Goal: Task Accomplishment & Management: Manage account settings

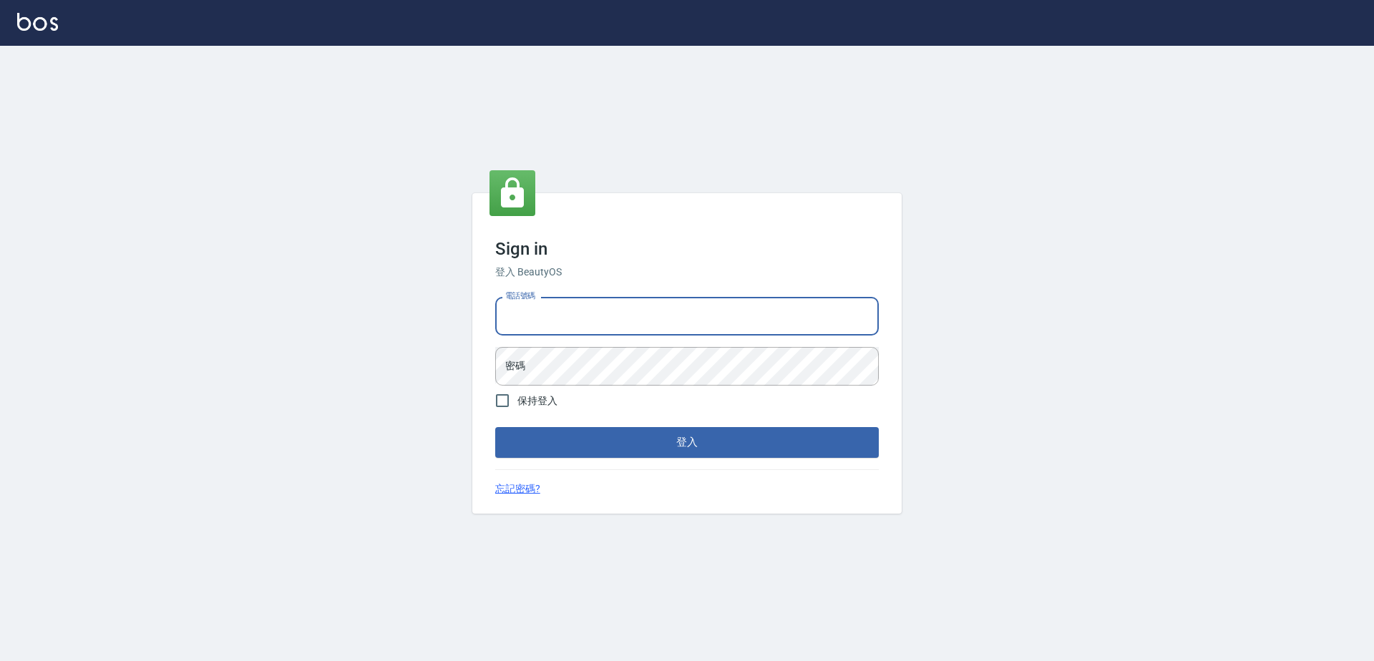
click at [593, 314] on input "電話號碼" at bounding box center [687, 316] width 384 height 39
type input "0923939755"
click at [495, 427] on button "登入" at bounding box center [687, 442] width 384 height 30
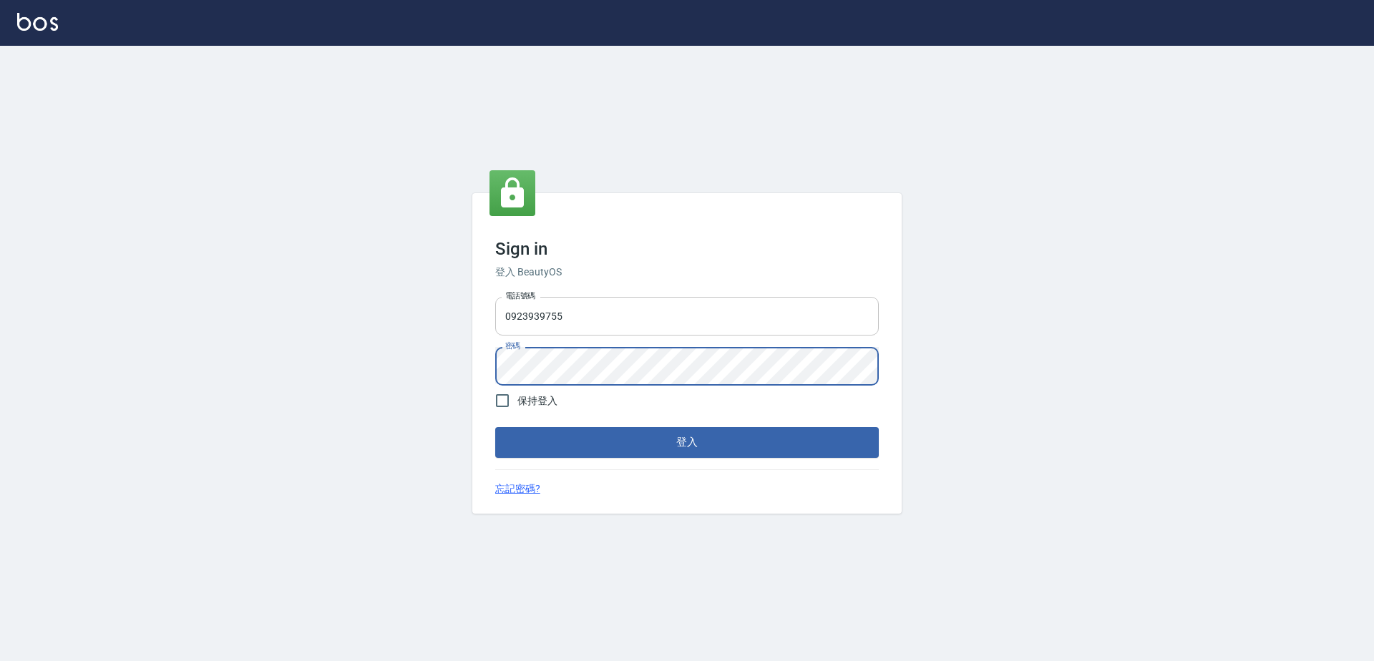
click at [495, 427] on button "登入" at bounding box center [687, 442] width 384 height 30
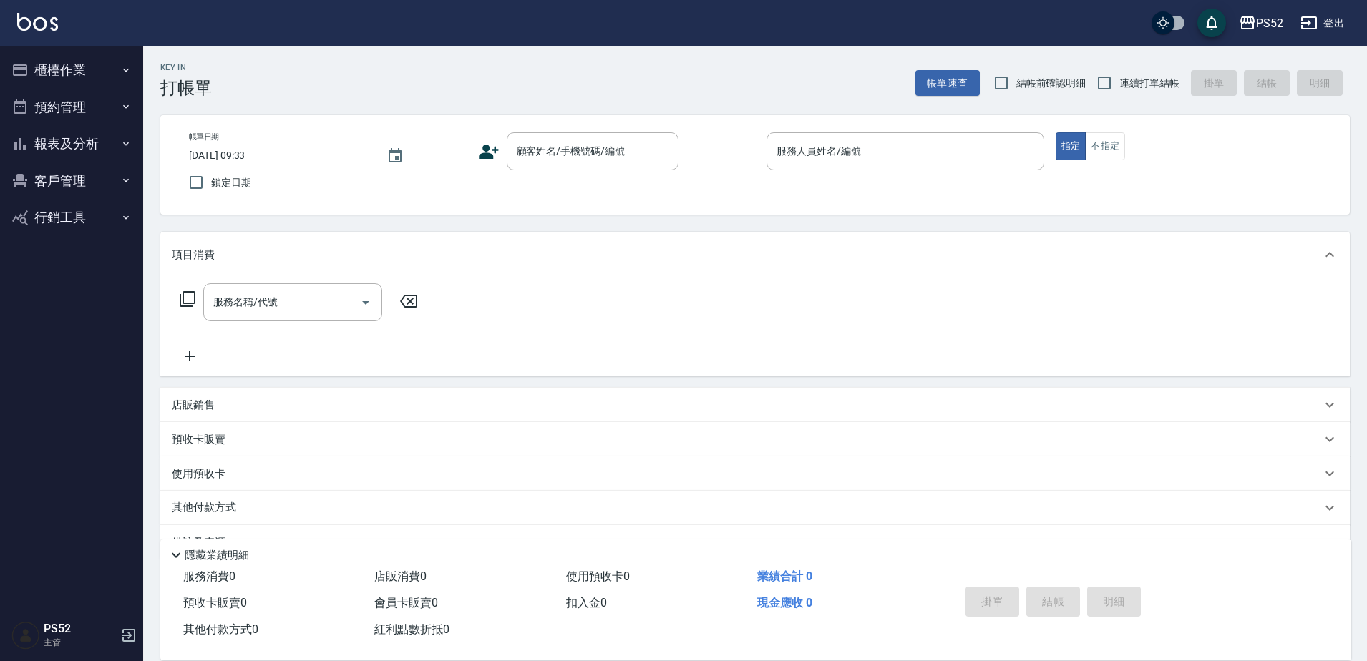
click at [1152, 91] on label "連續打單結帳" at bounding box center [1134, 83] width 90 height 30
click at [1120, 91] on input "連續打單結帳" at bounding box center [1104, 83] width 30 height 30
checkbox input "true"
click at [97, 77] on button "櫃檯作業" at bounding box center [72, 70] width 132 height 37
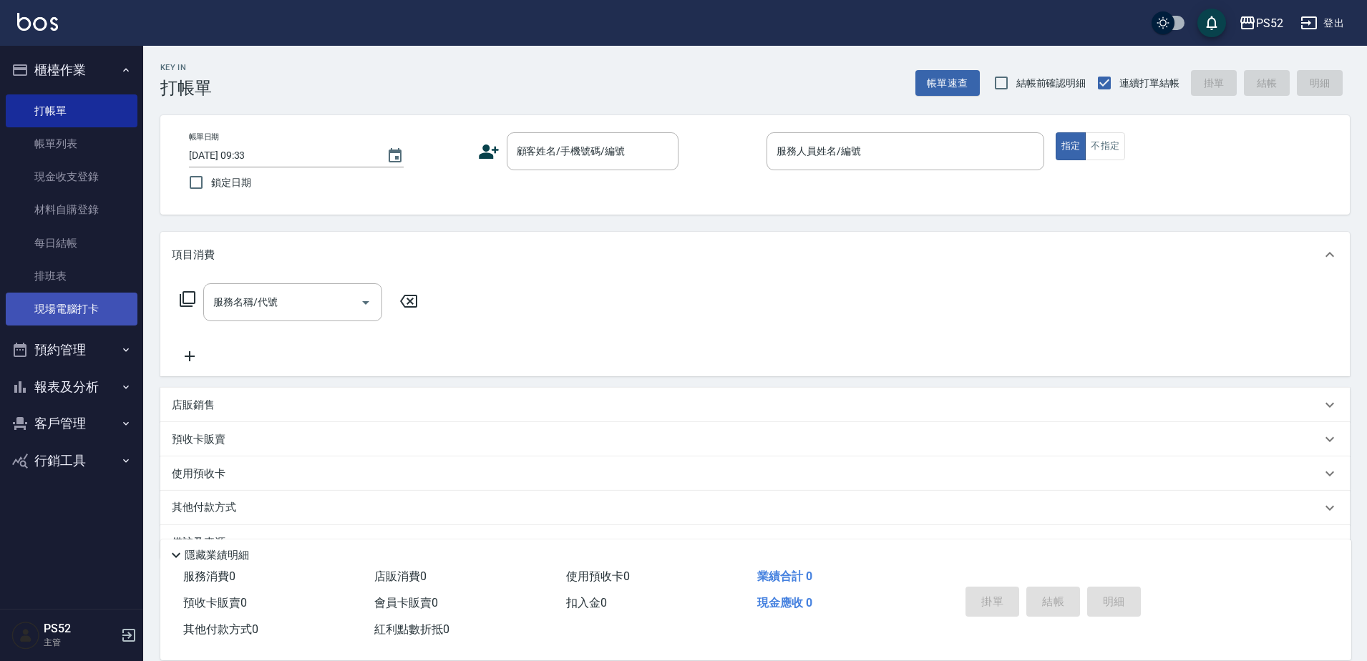
click at [103, 303] on link "現場電腦打卡" at bounding box center [72, 309] width 132 height 33
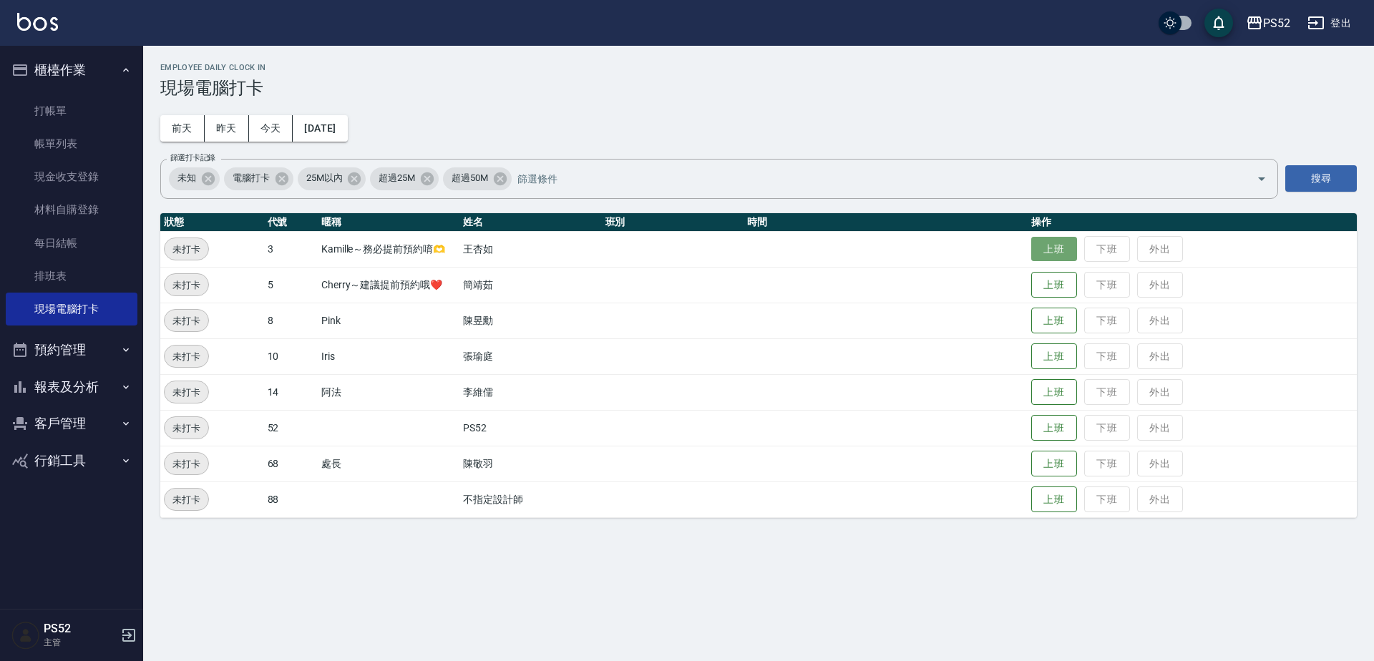
click at [1042, 241] on button "上班" at bounding box center [1055, 249] width 46 height 25
click at [1057, 283] on button "上班" at bounding box center [1055, 285] width 46 height 25
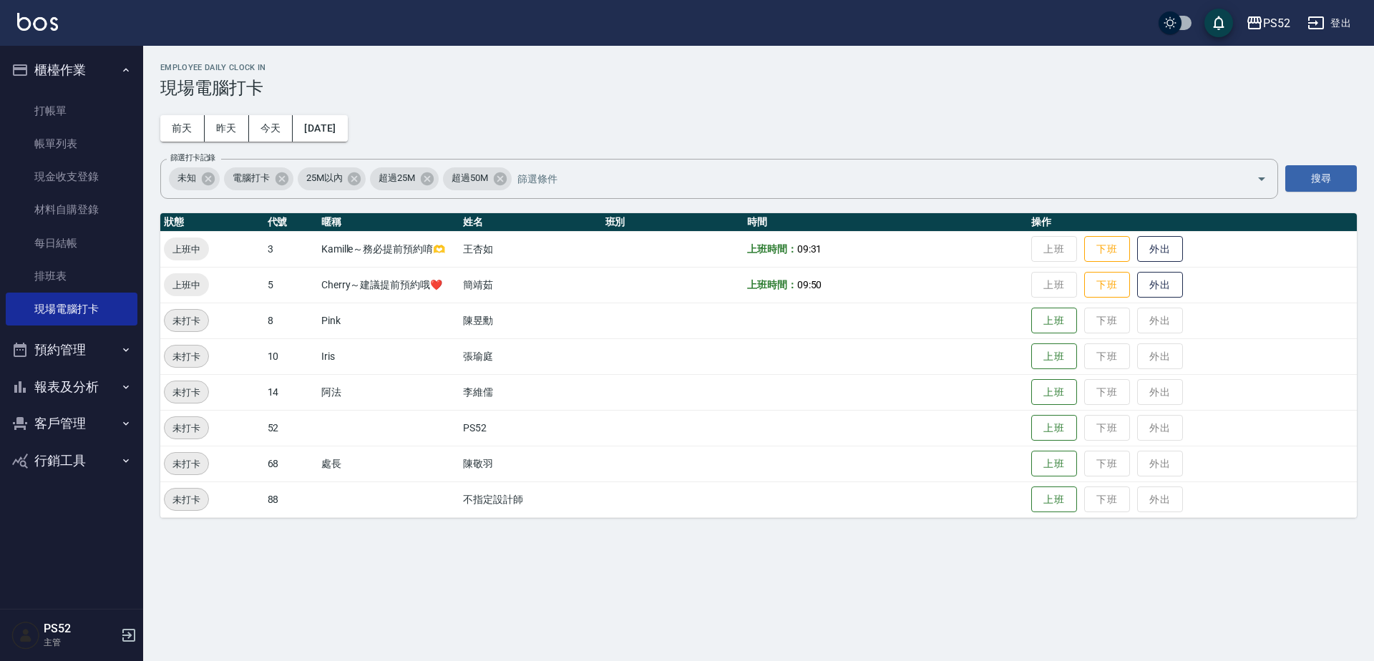
click at [74, 350] on button "預約管理" at bounding box center [72, 349] width 132 height 37
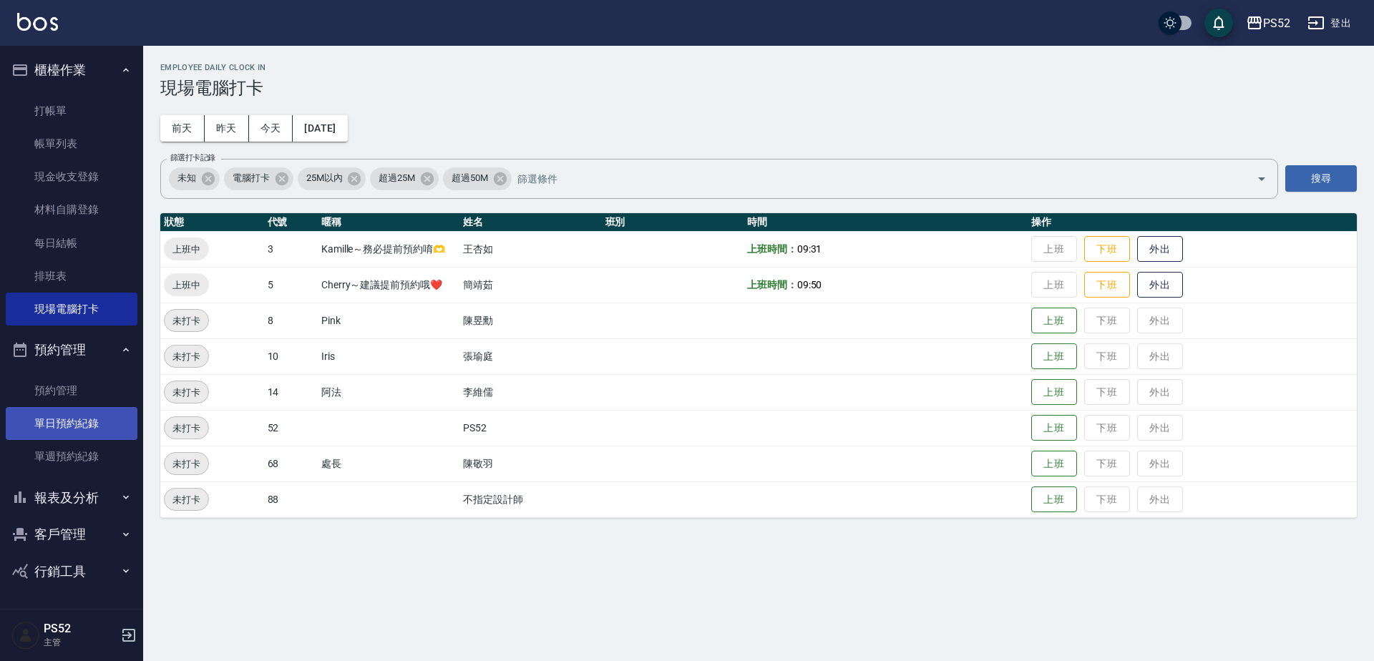
click at [84, 416] on link "單日預約紀錄" at bounding box center [72, 423] width 132 height 33
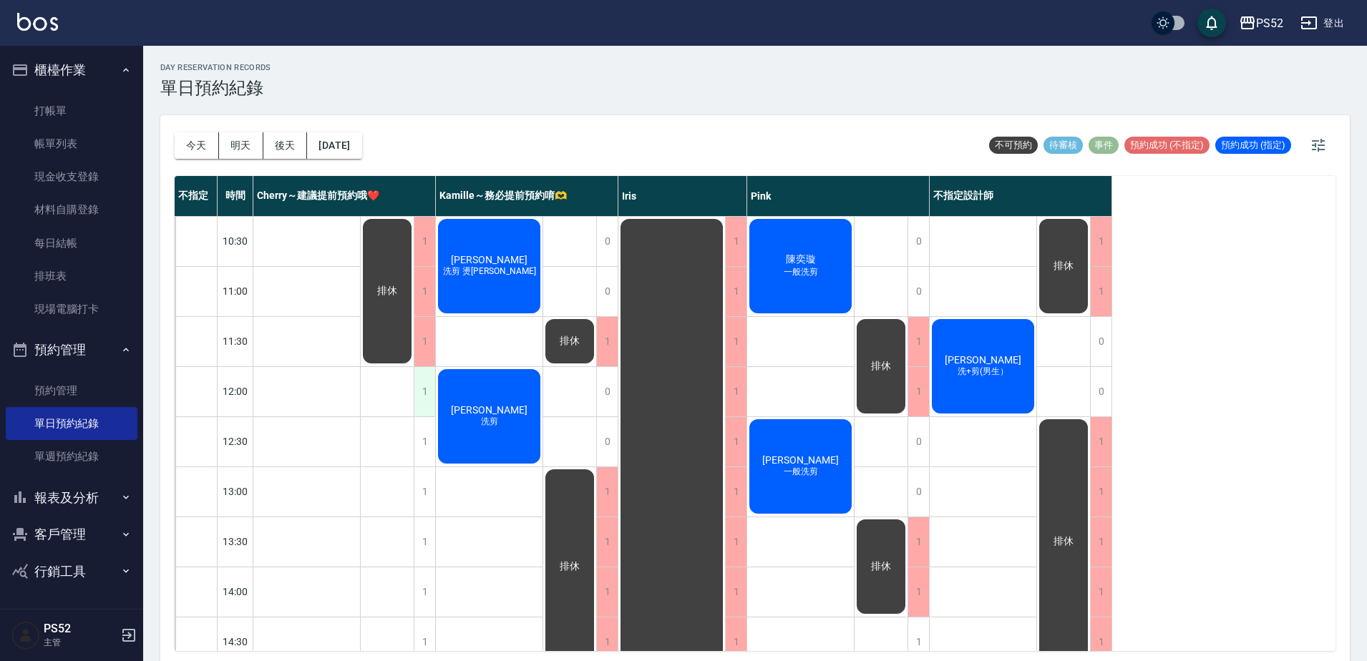
click at [424, 397] on div "1" at bounding box center [424, 391] width 21 height 49
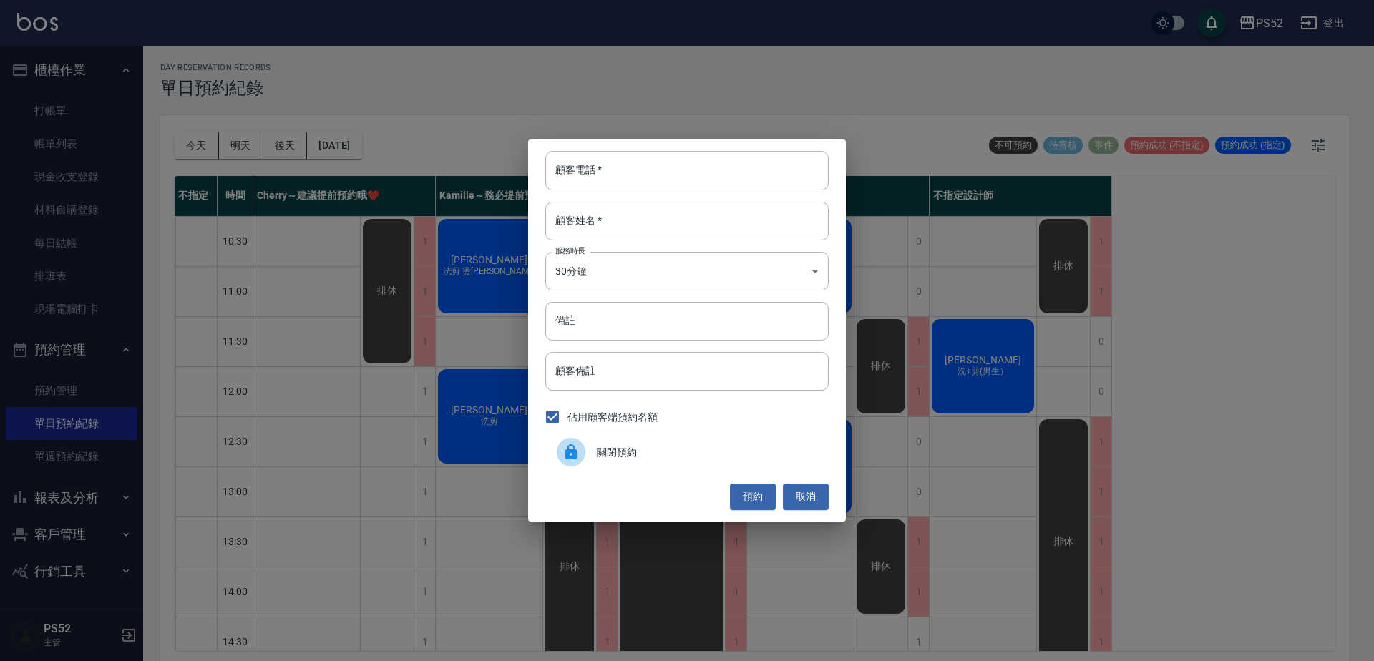
click at [647, 457] on span "關閉預約" at bounding box center [707, 452] width 220 height 15
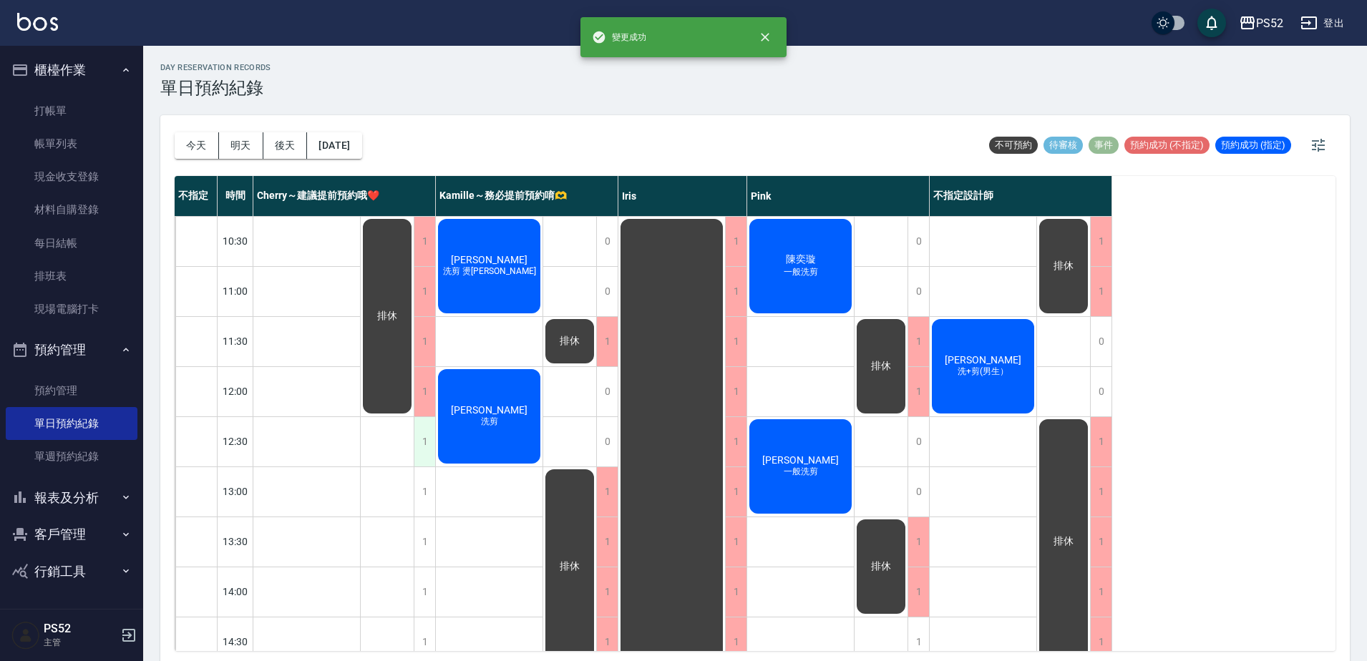
click at [420, 447] on div "1" at bounding box center [424, 441] width 21 height 49
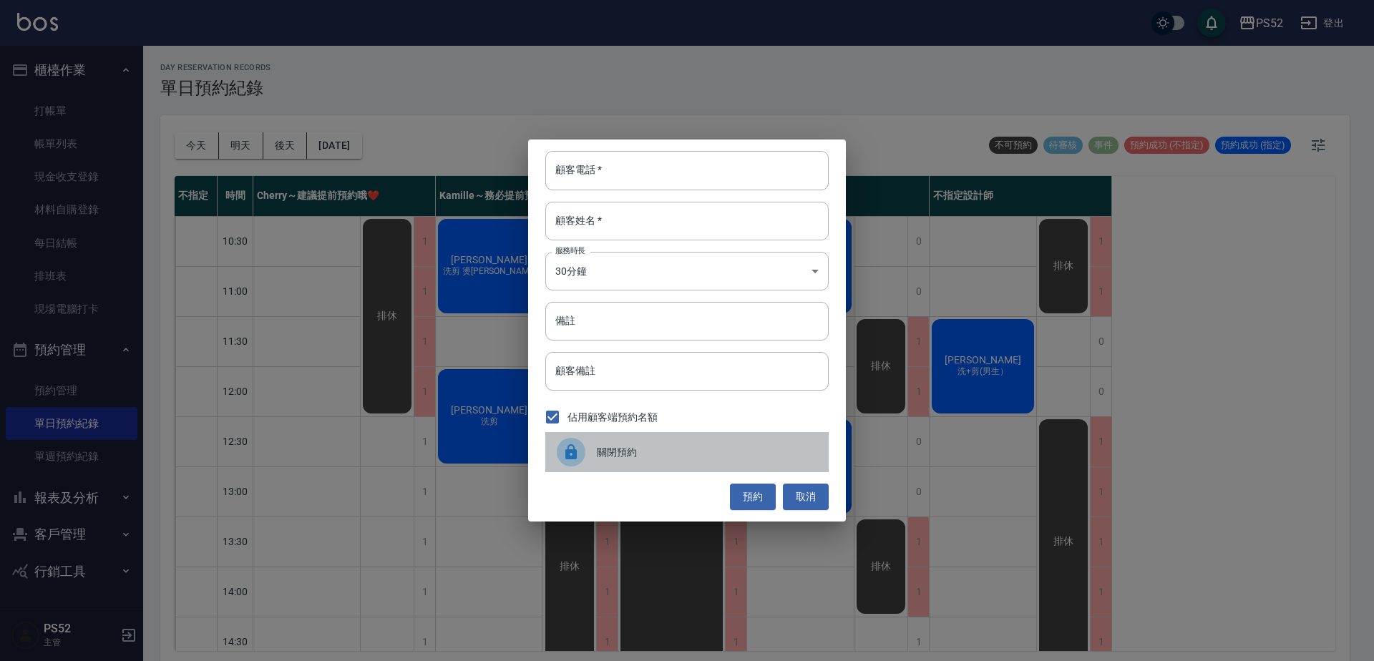
click at [666, 457] on span "關閉預約" at bounding box center [707, 452] width 220 height 15
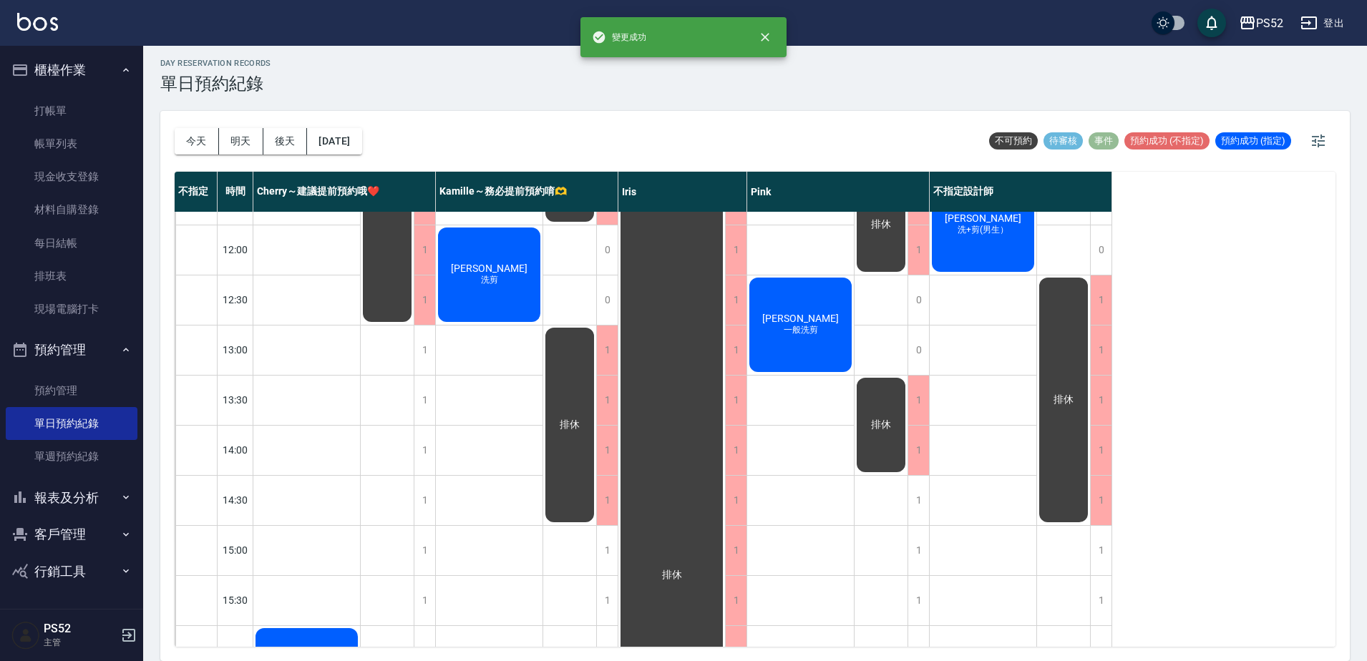
scroll to position [143, 0]
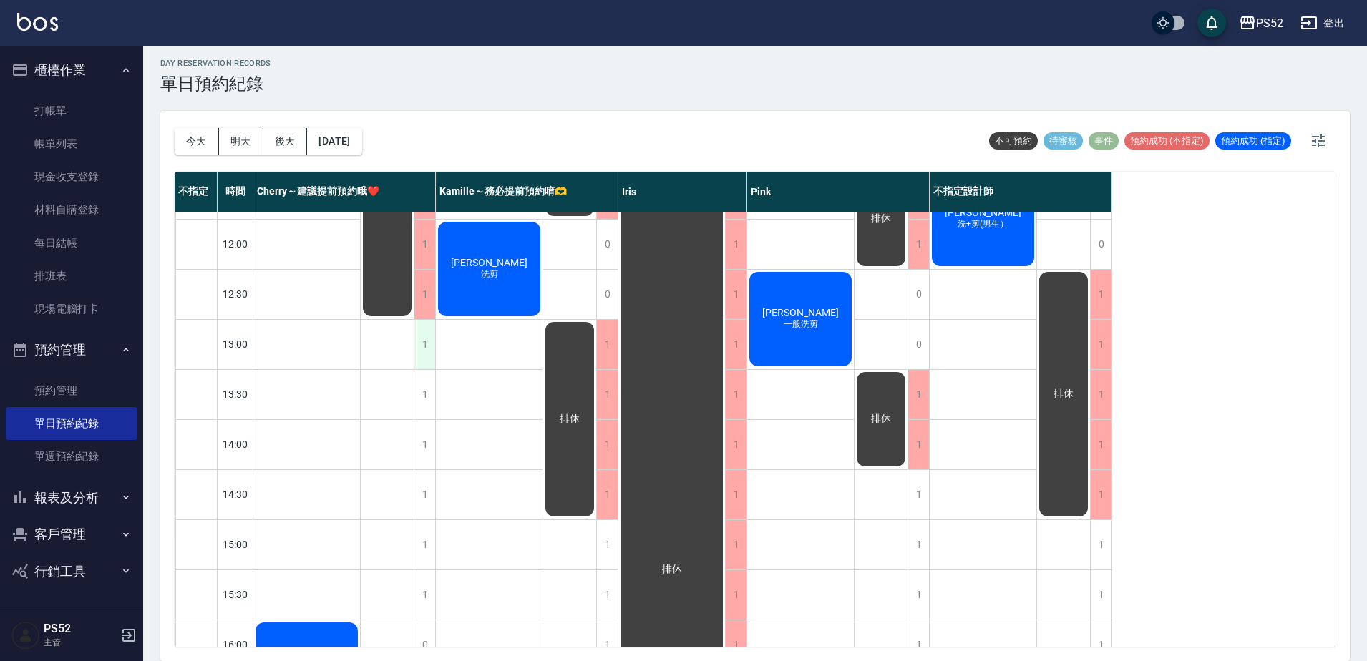
click at [422, 365] on div "1" at bounding box center [424, 344] width 21 height 49
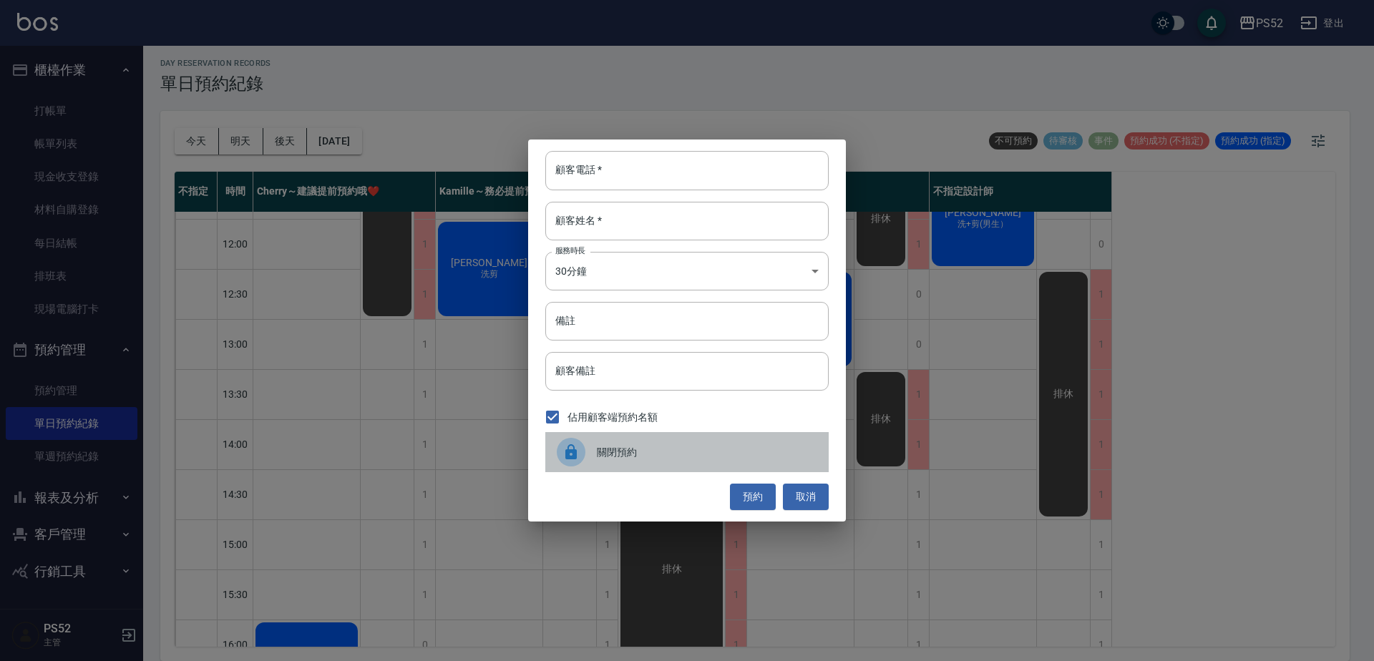
click at [668, 442] on div "關閉預約" at bounding box center [686, 452] width 283 height 40
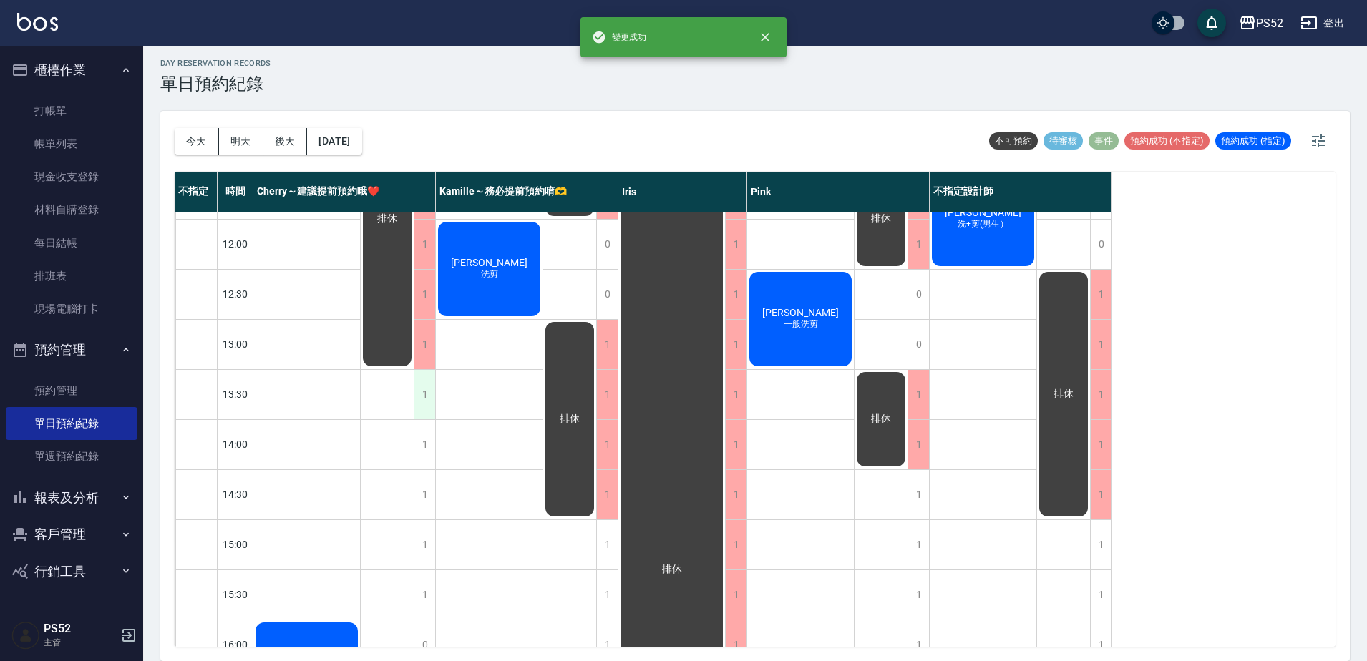
click at [425, 403] on div "1" at bounding box center [424, 394] width 21 height 49
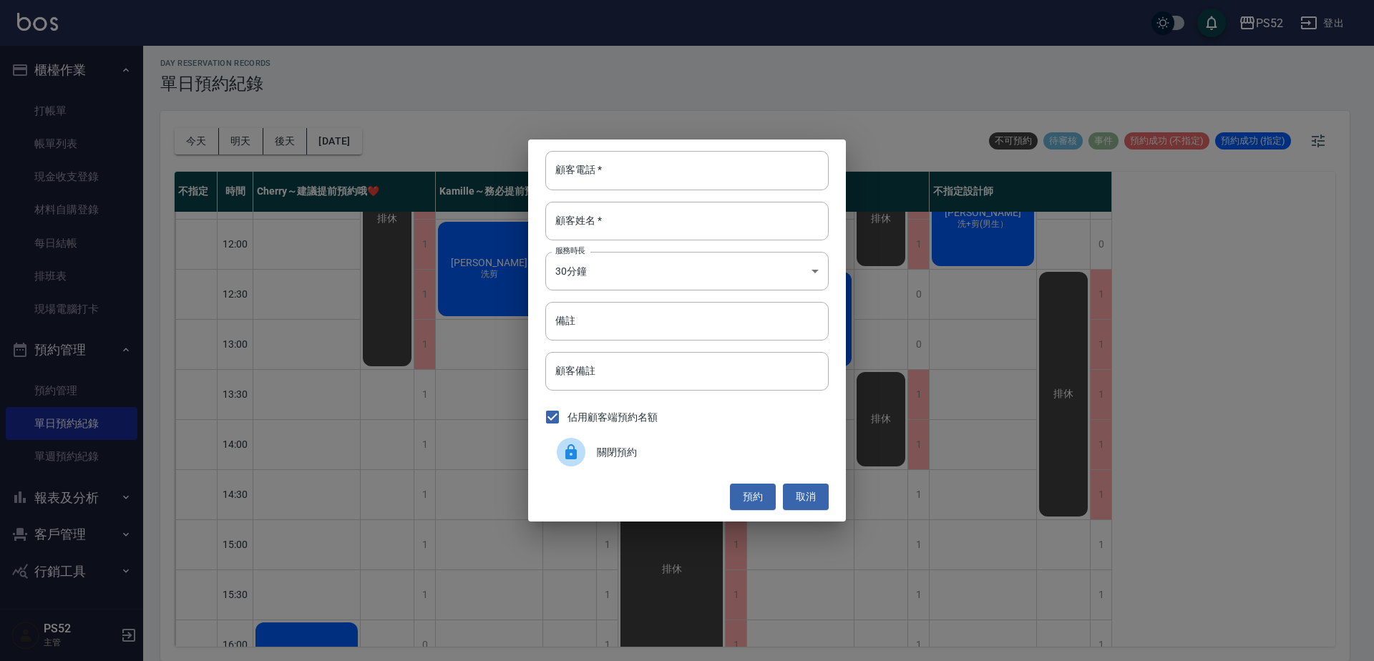
click at [634, 457] on span "關閉預約" at bounding box center [707, 452] width 220 height 15
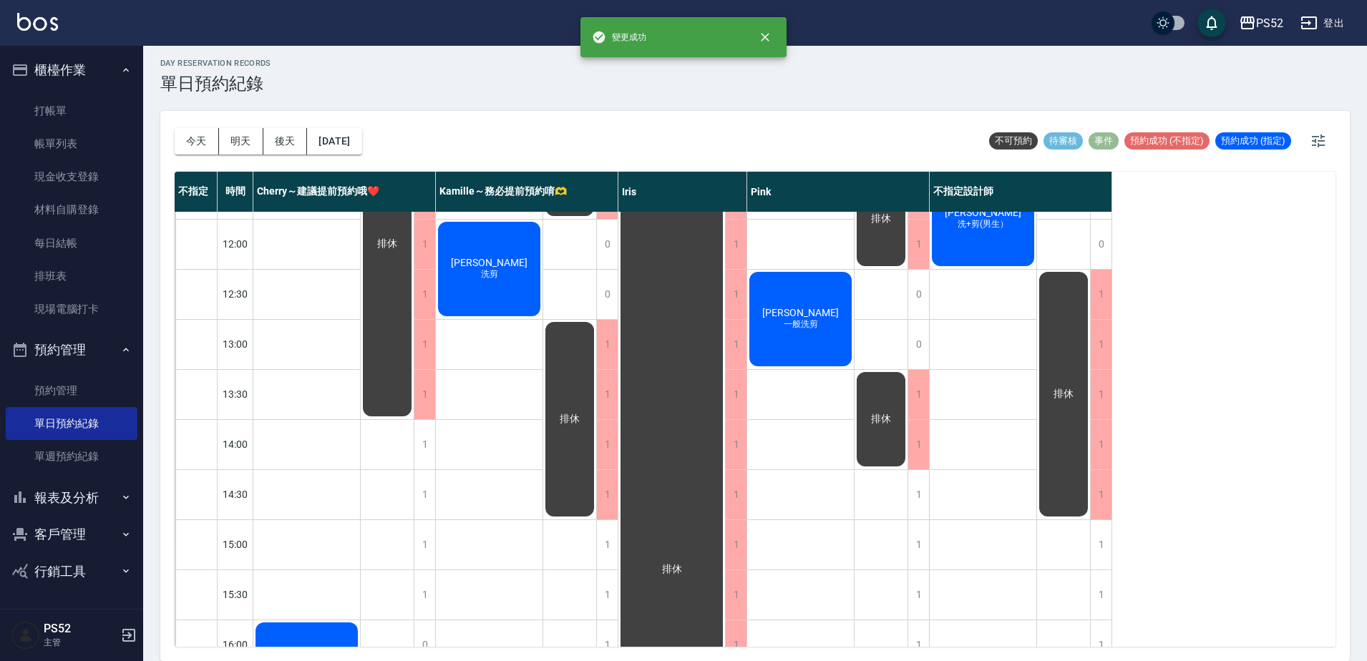
click at [429, 441] on div "1" at bounding box center [424, 444] width 21 height 49
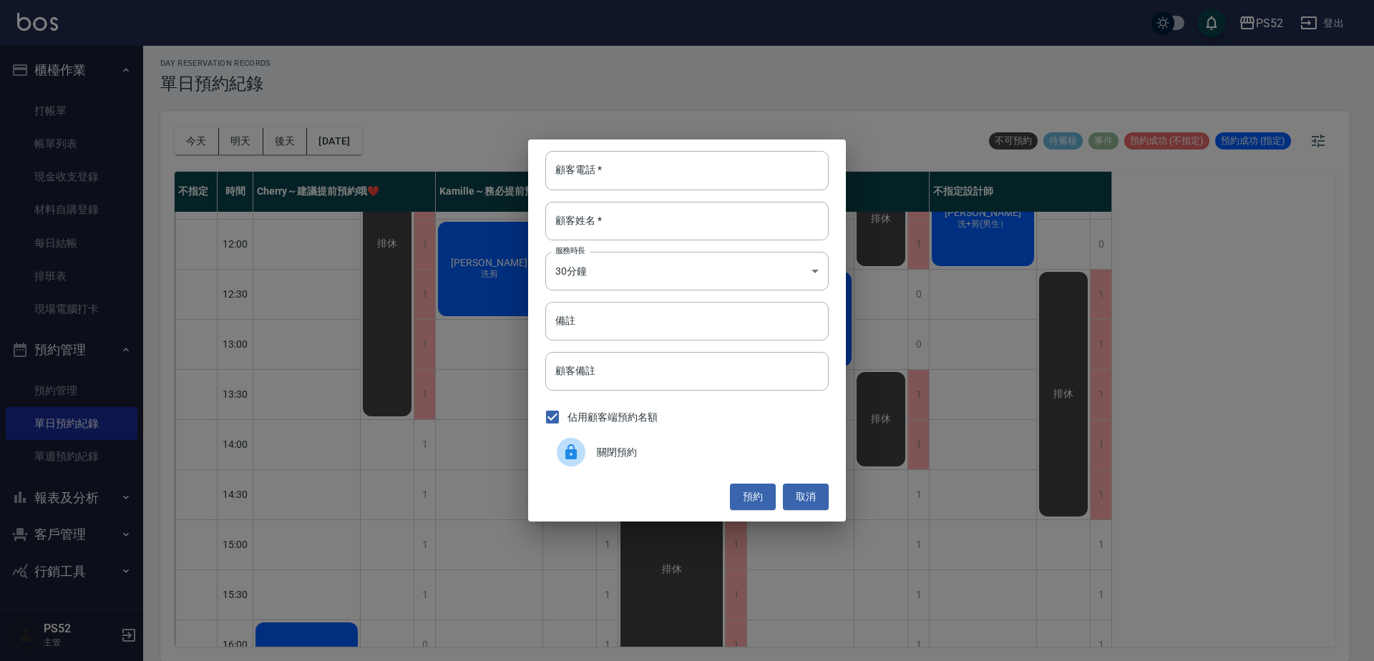
click at [697, 454] on span "關閉預約" at bounding box center [707, 452] width 220 height 15
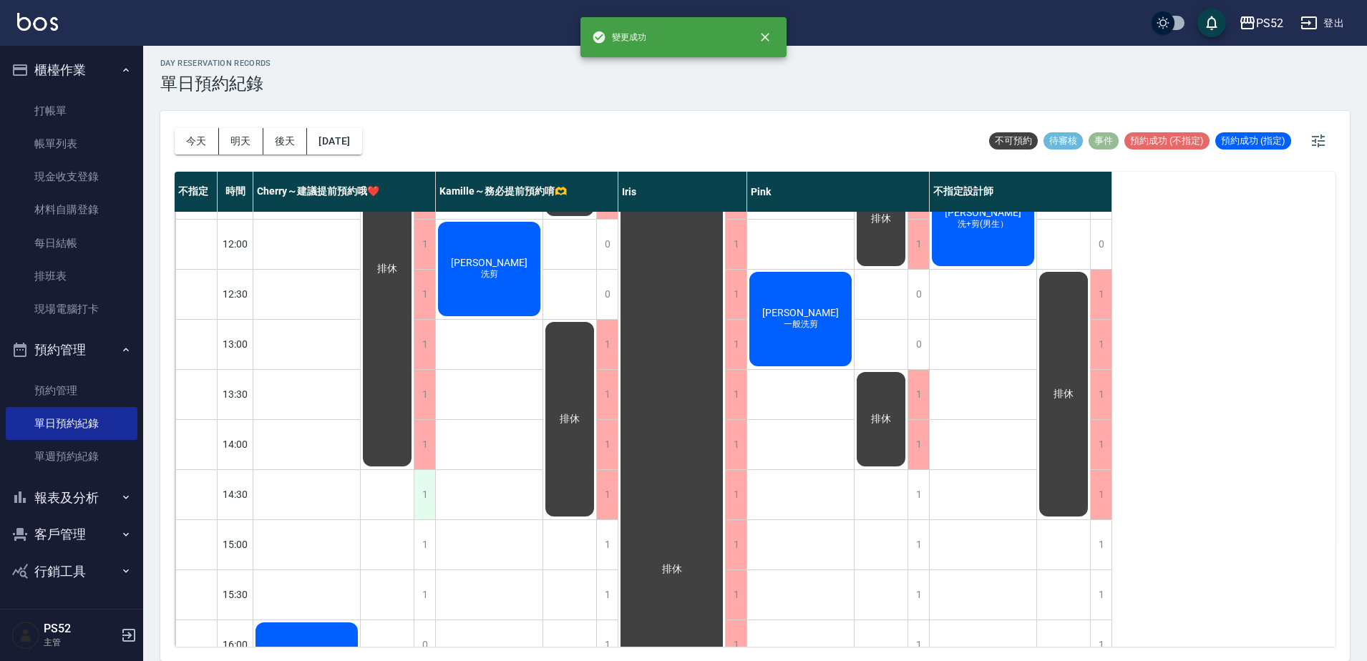
click at [429, 492] on div "1" at bounding box center [424, 494] width 21 height 49
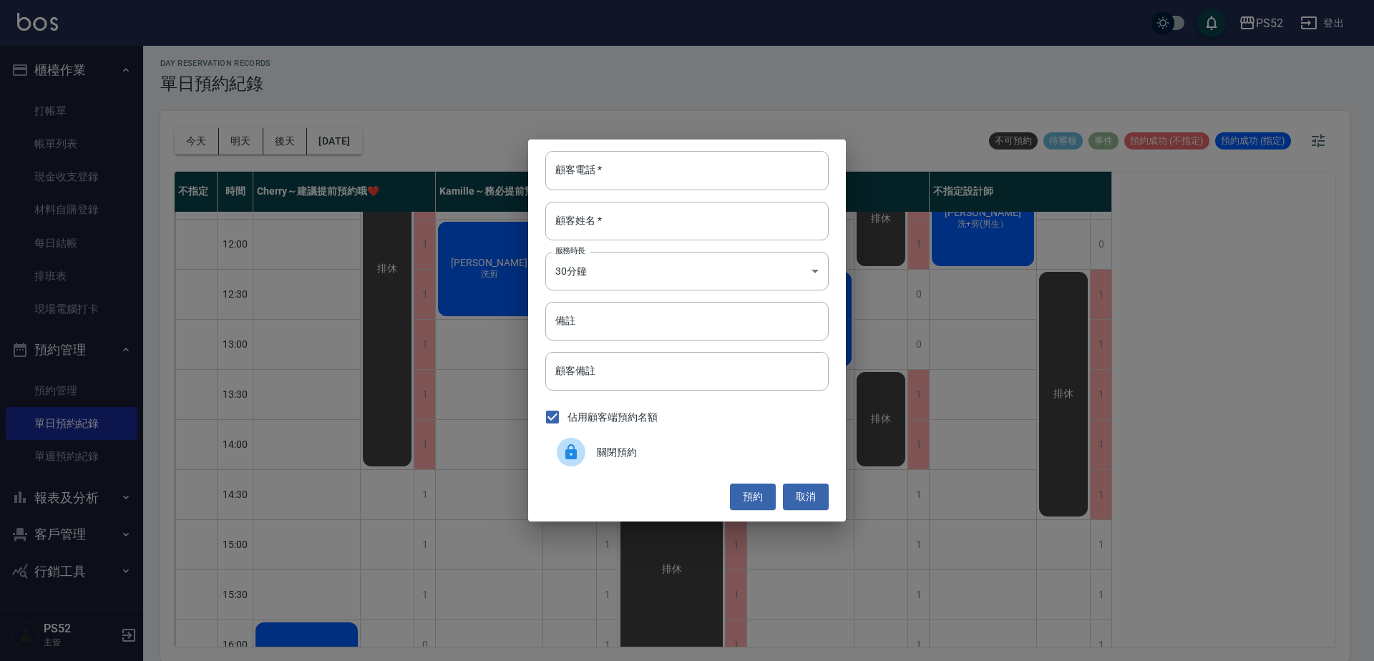
click at [613, 455] on span "關閉預約" at bounding box center [707, 452] width 220 height 15
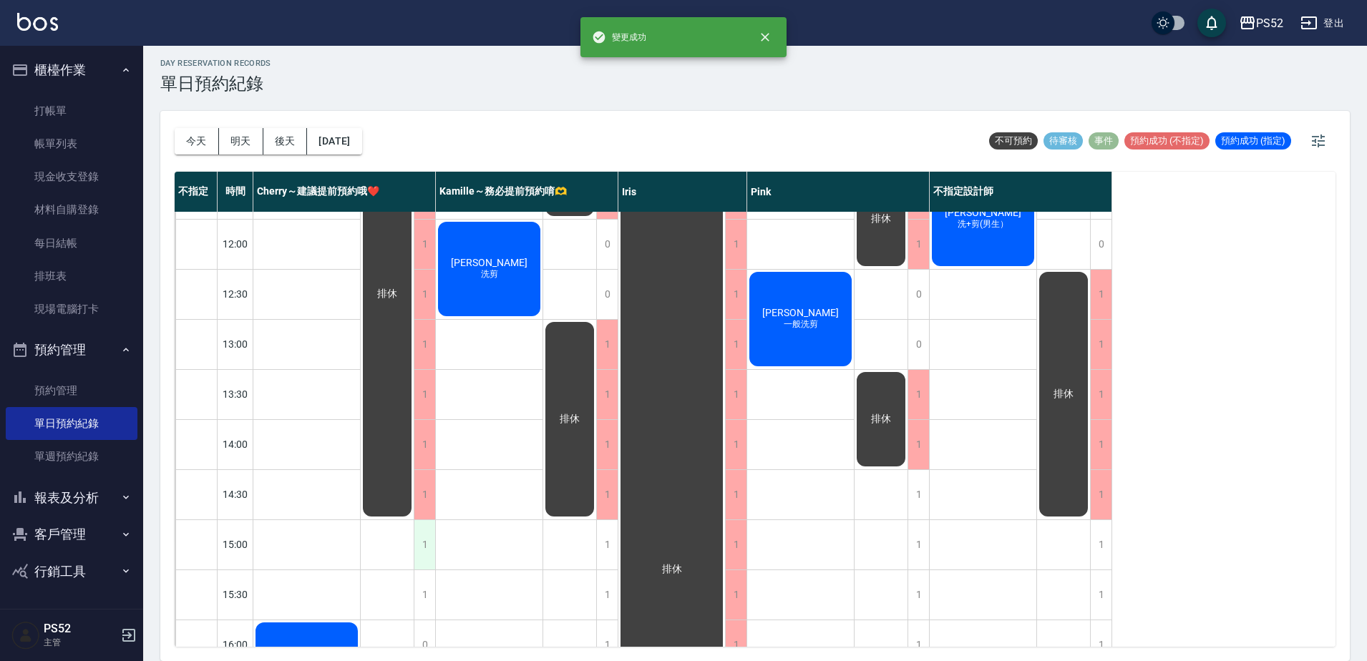
click at [428, 555] on div "1" at bounding box center [424, 544] width 21 height 49
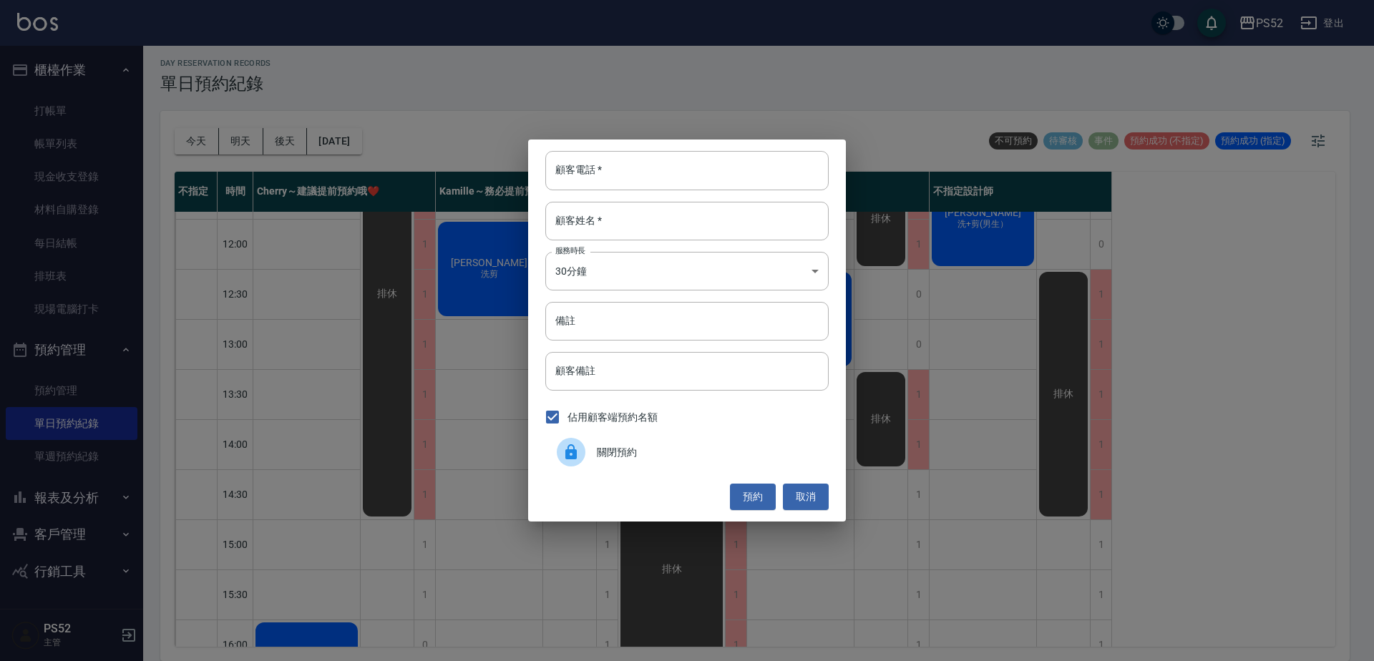
click at [686, 468] on div "關閉預約" at bounding box center [686, 452] width 283 height 40
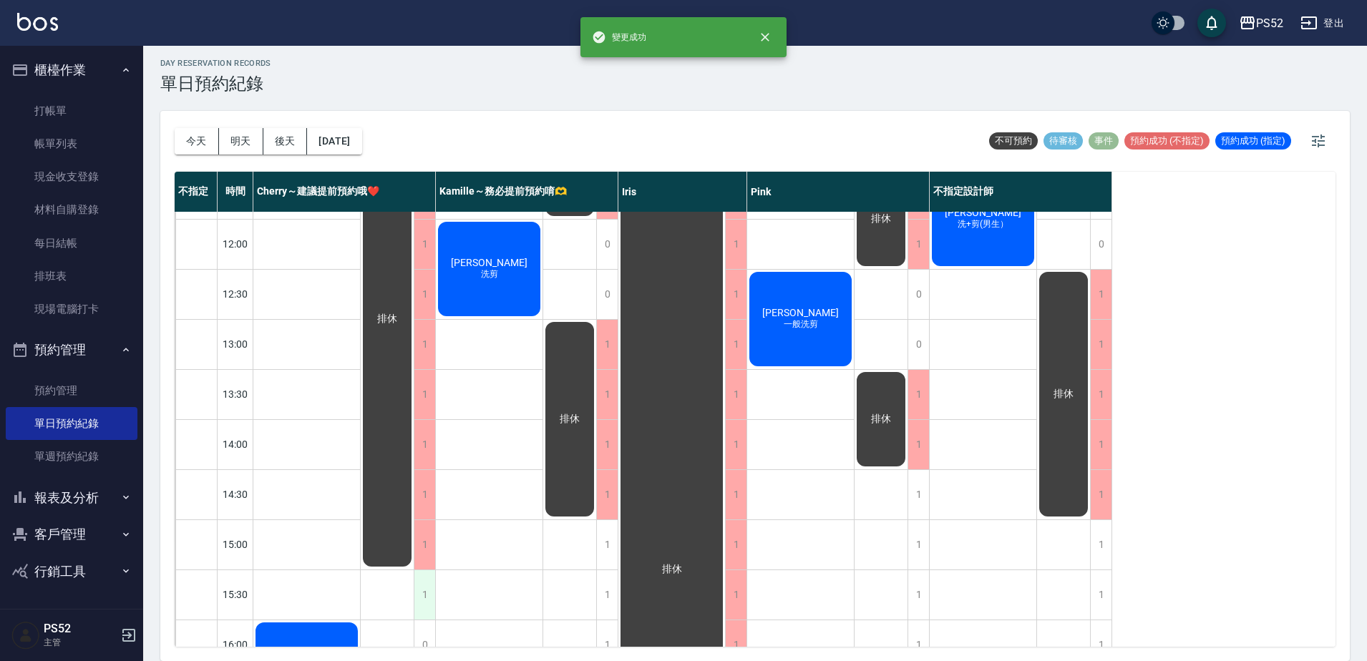
click at [419, 591] on div "1" at bounding box center [424, 595] width 21 height 49
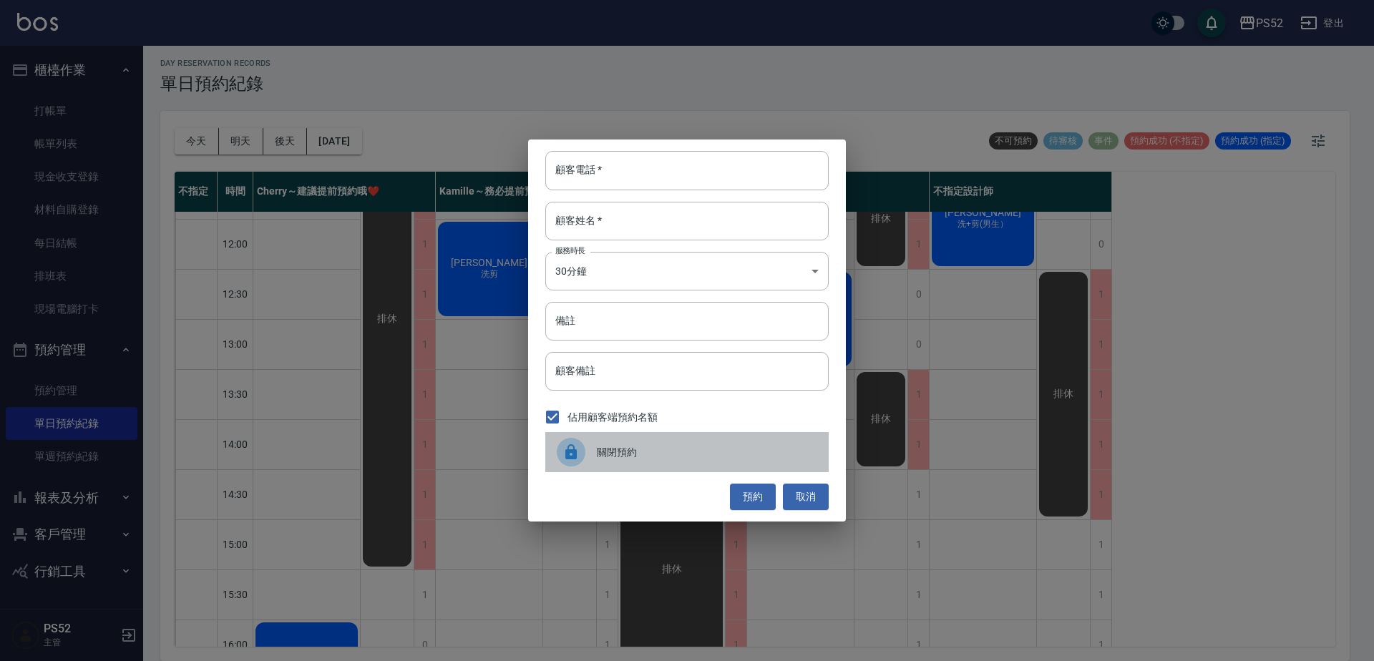
click at [714, 445] on span "關閉預約" at bounding box center [707, 452] width 220 height 15
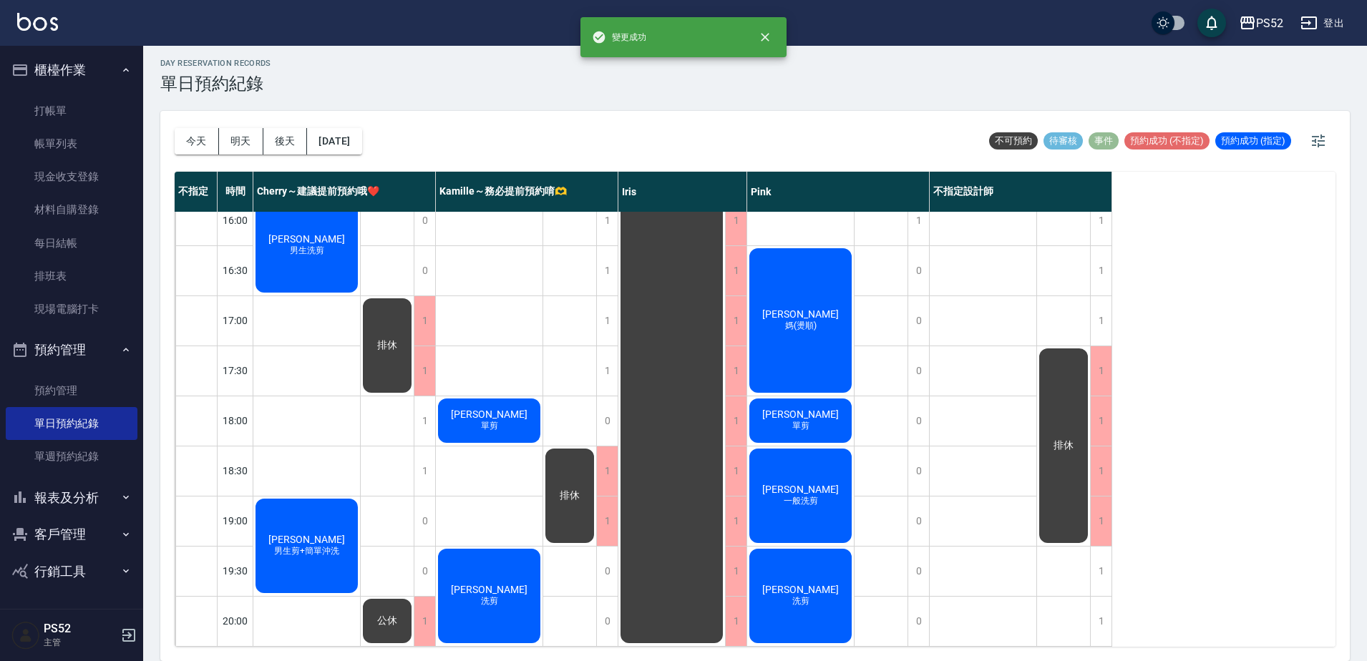
scroll to position [580, 0]
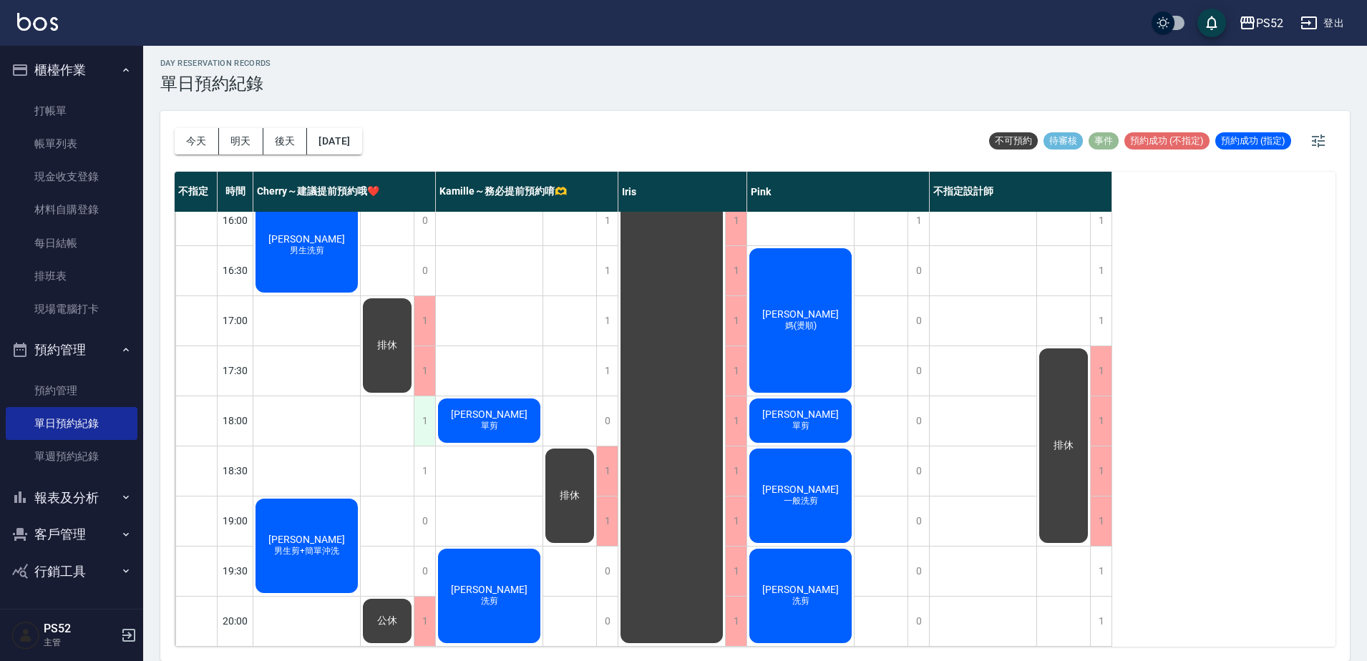
click at [422, 421] on div "1" at bounding box center [424, 421] width 21 height 49
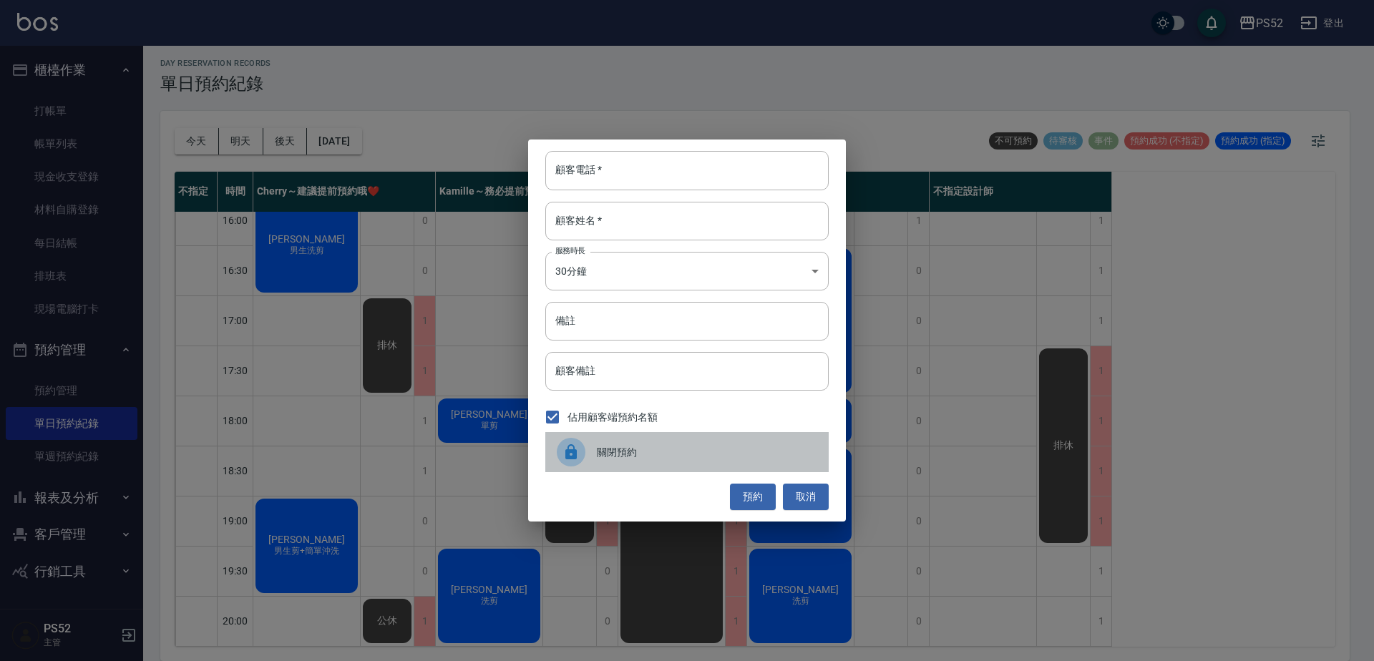
click at [598, 454] on span "關閉預約" at bounding box center [707, 452] width 220 height 15
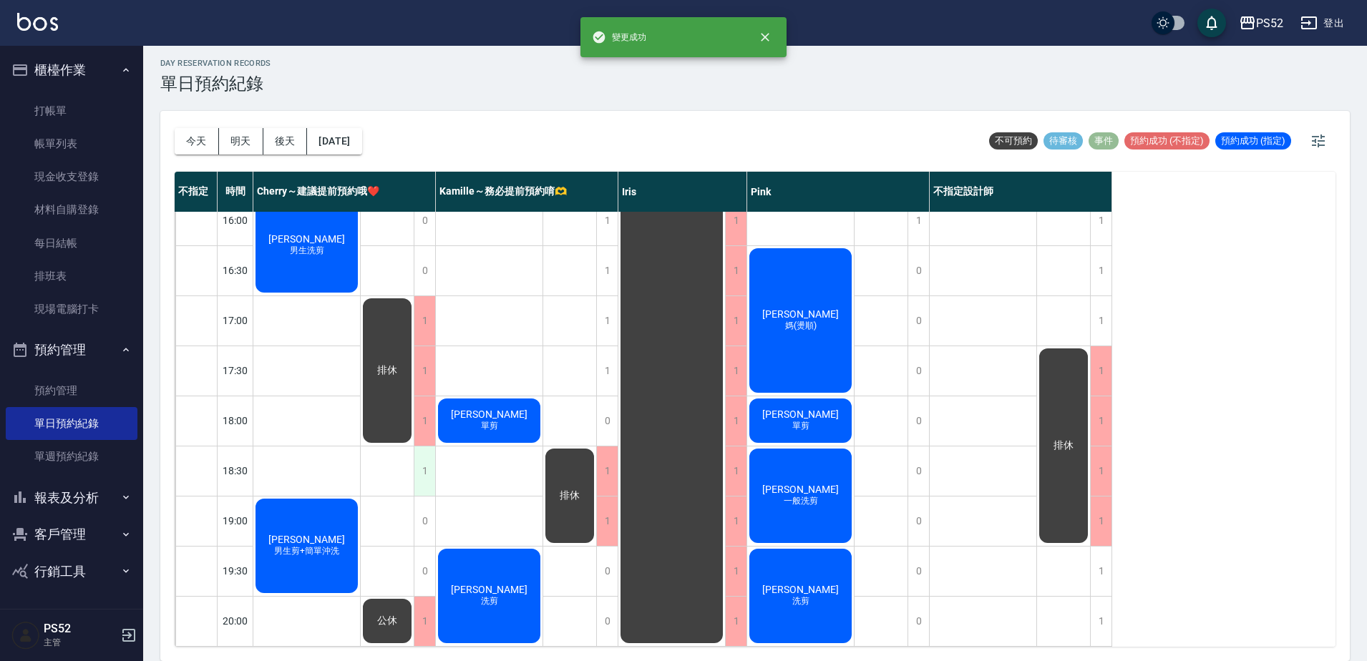
click at [427, 473] on div "1" at bounding box center [424, 471] width 21 height 49
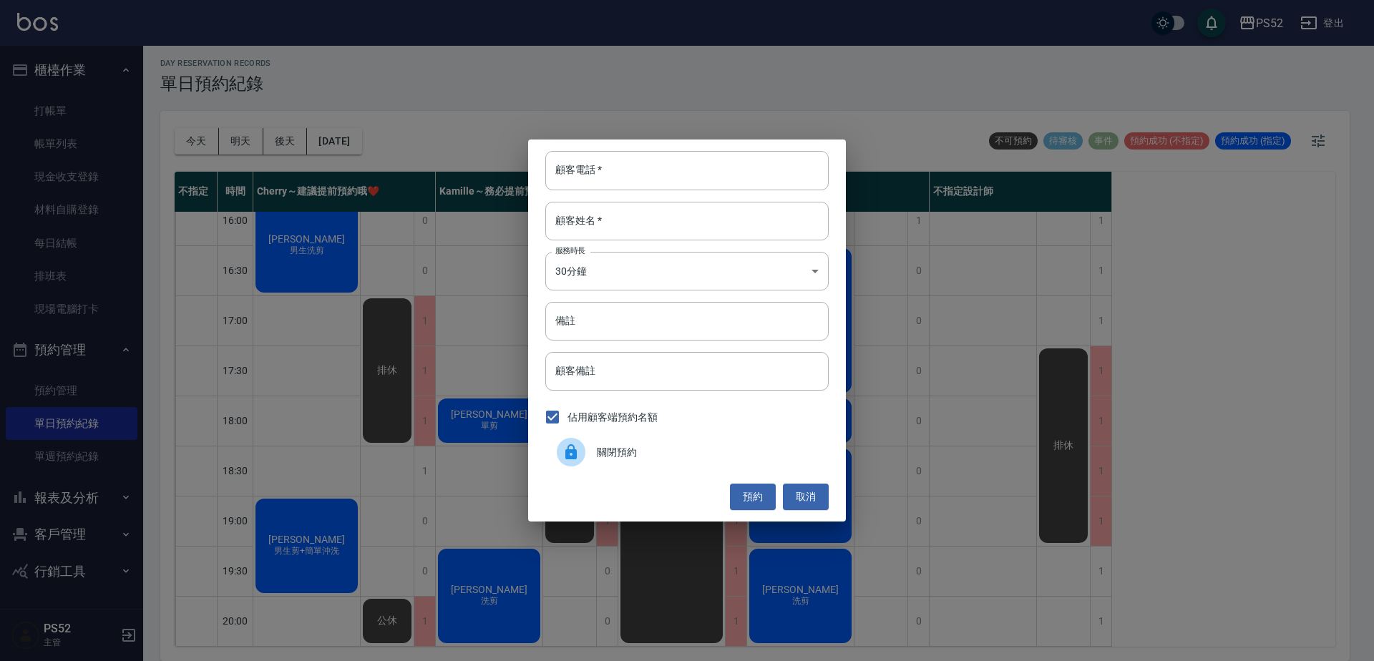
click at [619, 451] on span "關閉預約" at bounding box center [707, 452] width 220 height 15
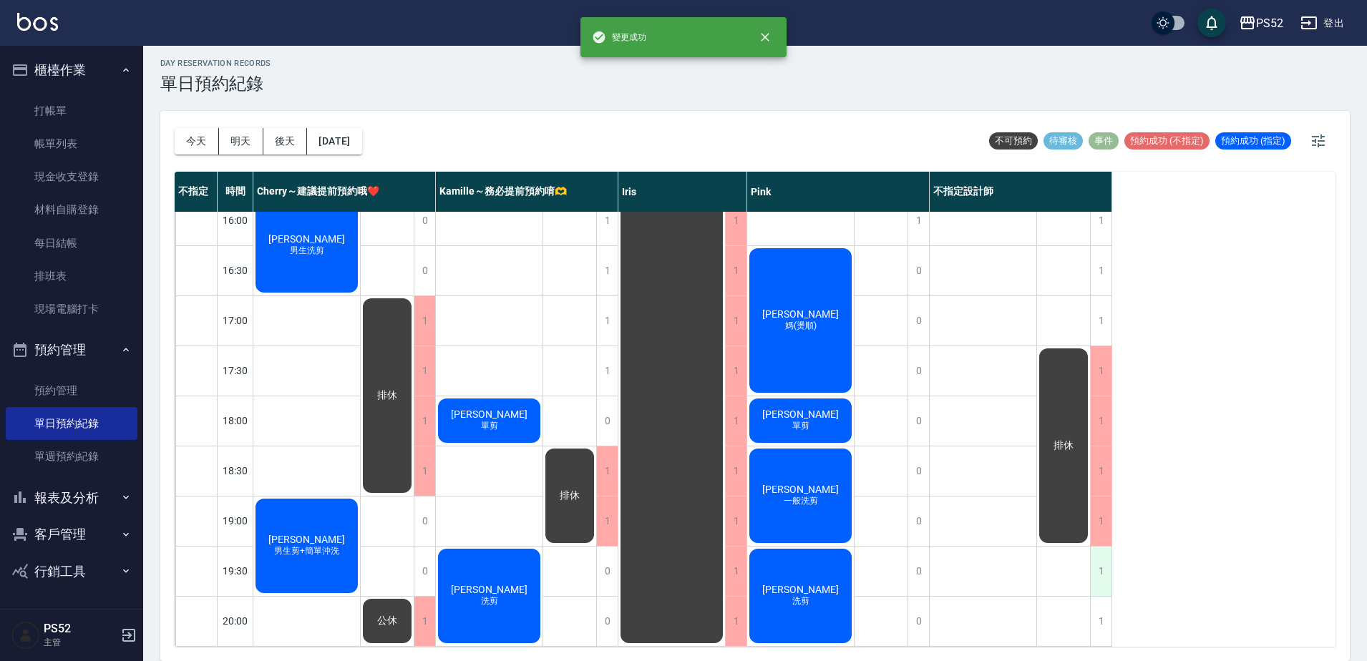
click at [1097, 572] on div "1" at bounding box center [1100, 571] width 21 height 49
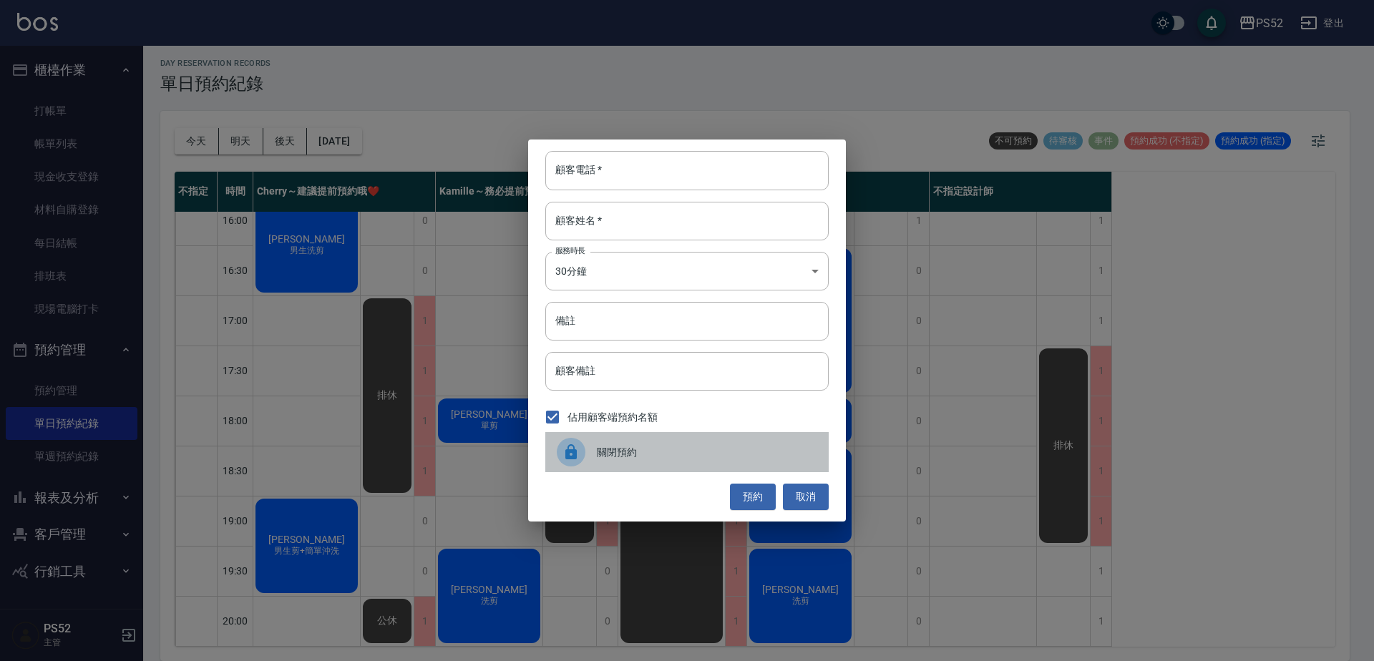
click at [777, 447] on span "關閉預約" at bounding box center [707, 452] width 220 height 15
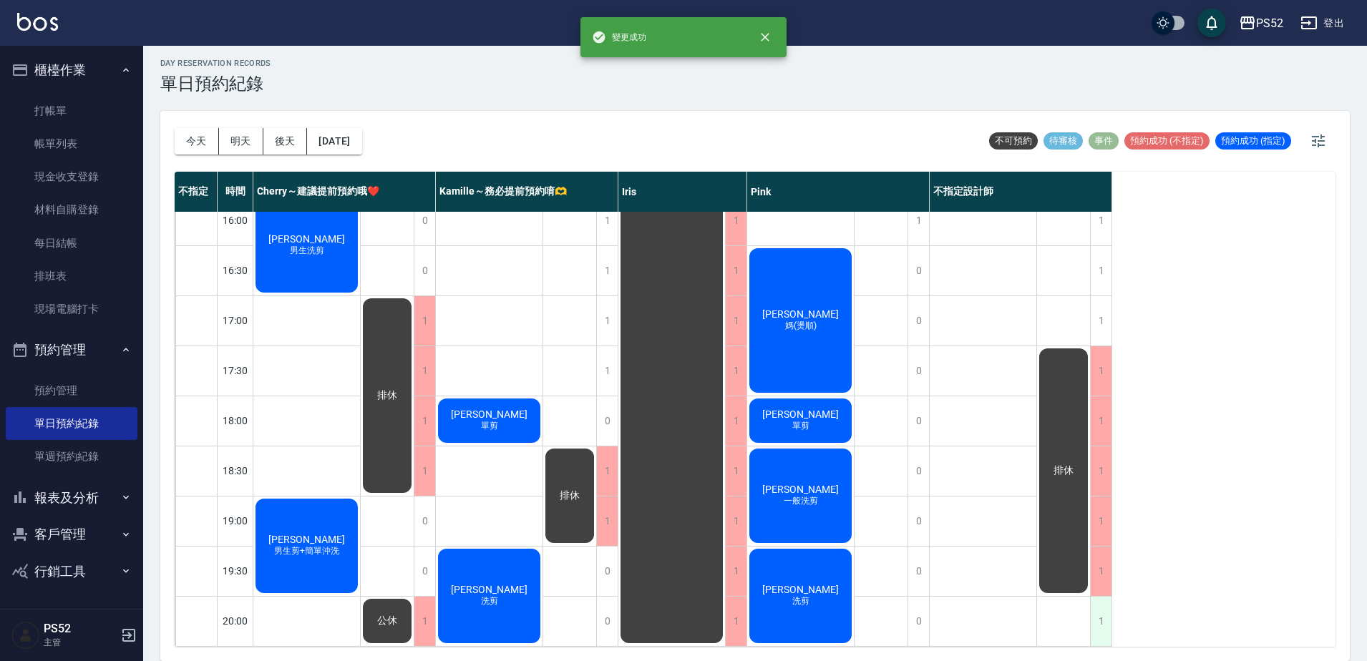
click at [1099, 602] on div "1" at bounding box center [1100, 621] width 21 height 49
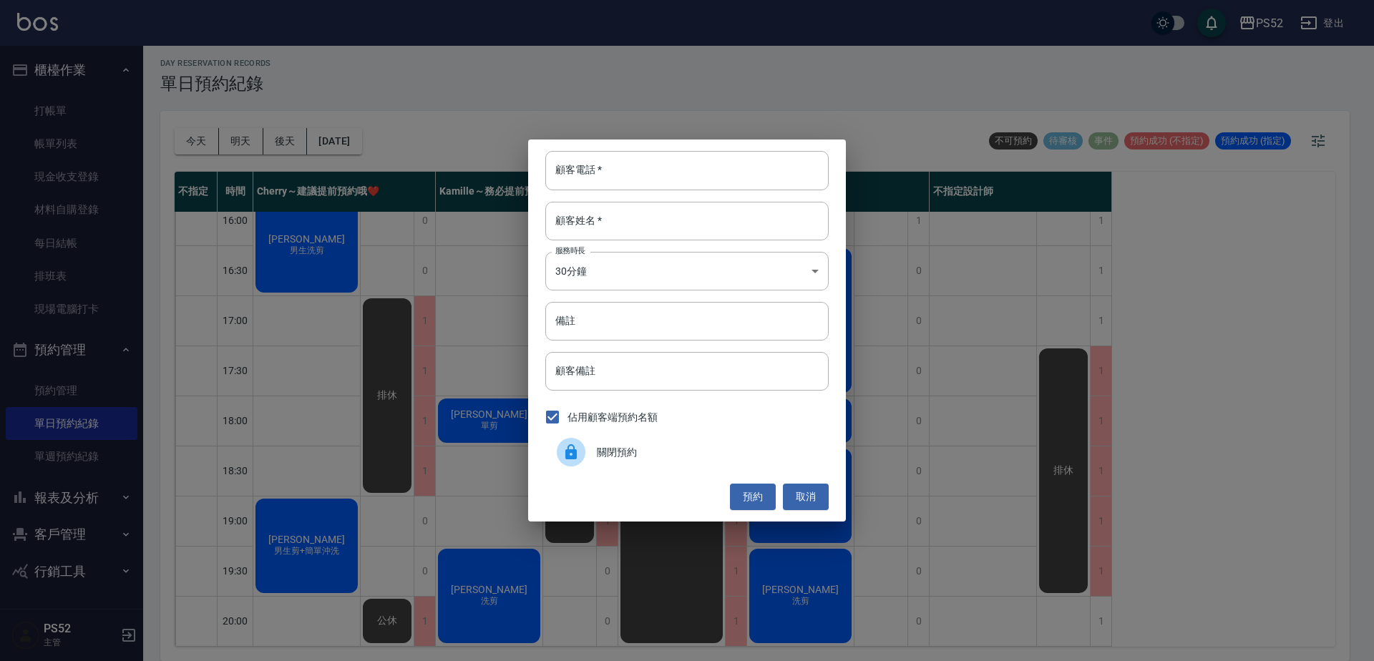
click at [613, 454] on span "關閉預約" at bounding box center [707, 452] width 220 height 15
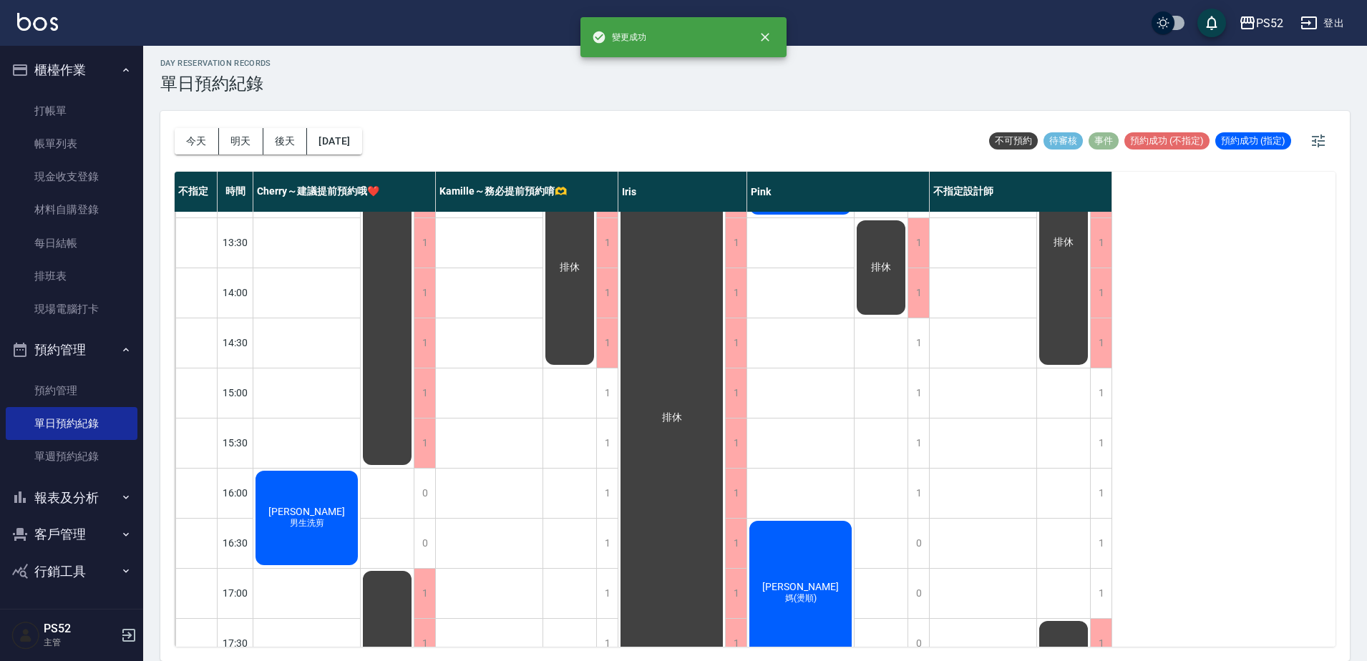
scroll to position [270, 0]
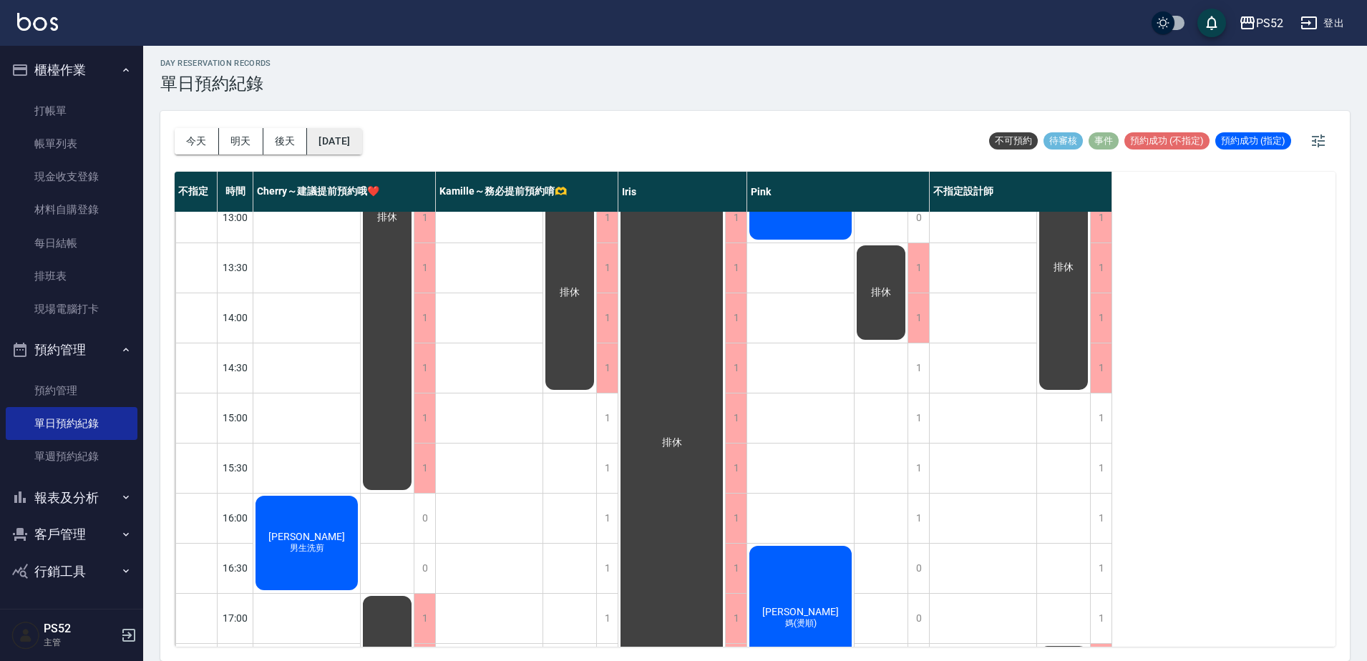
click at [354, 134] on button "[DATE]" at bounding box center [334, 141] width 54 height 26
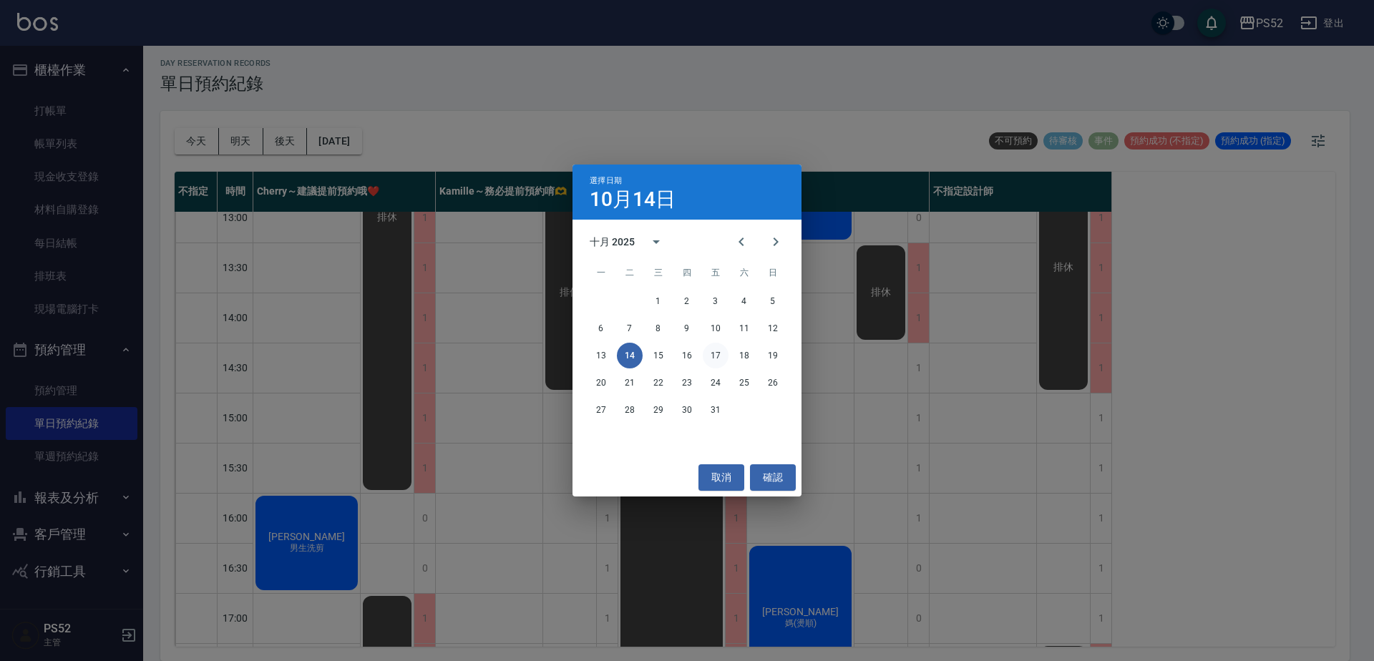
click at [716, 366] on button "17" at bounding box center [716, 356] width 26 height 26
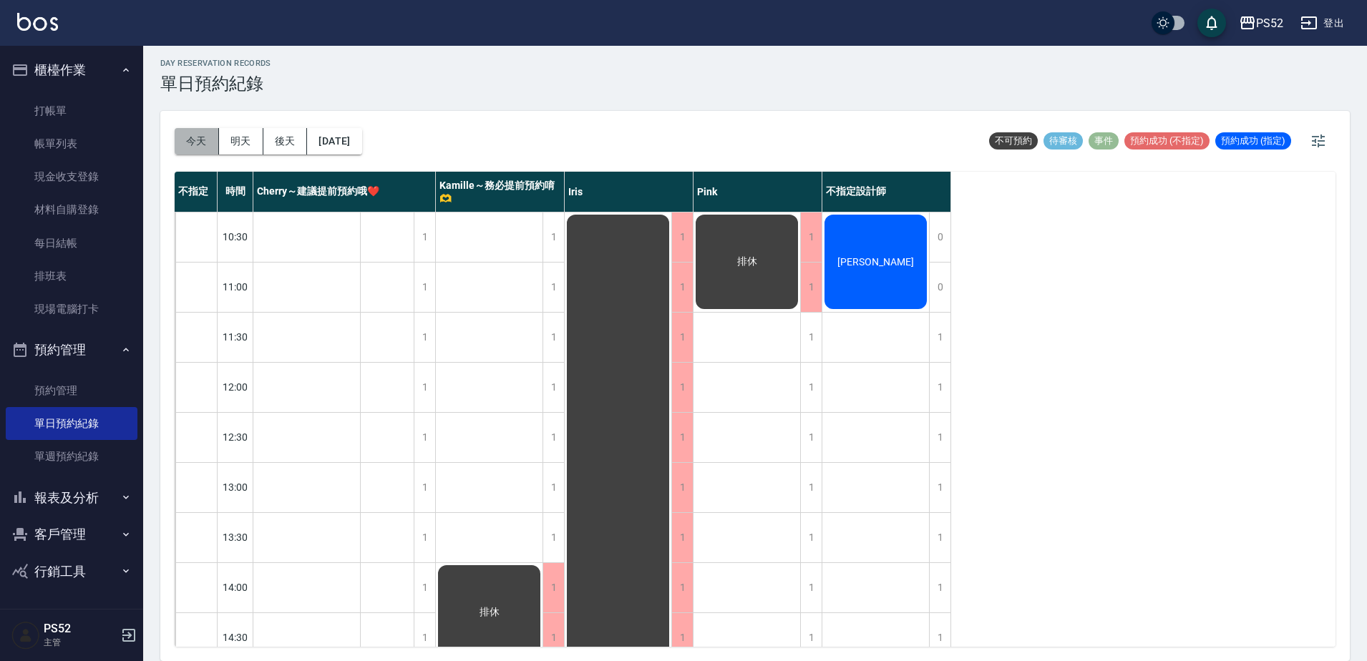
click at [192, 142] on button "今天" at bounding box center [197, 141] width 44 height 26
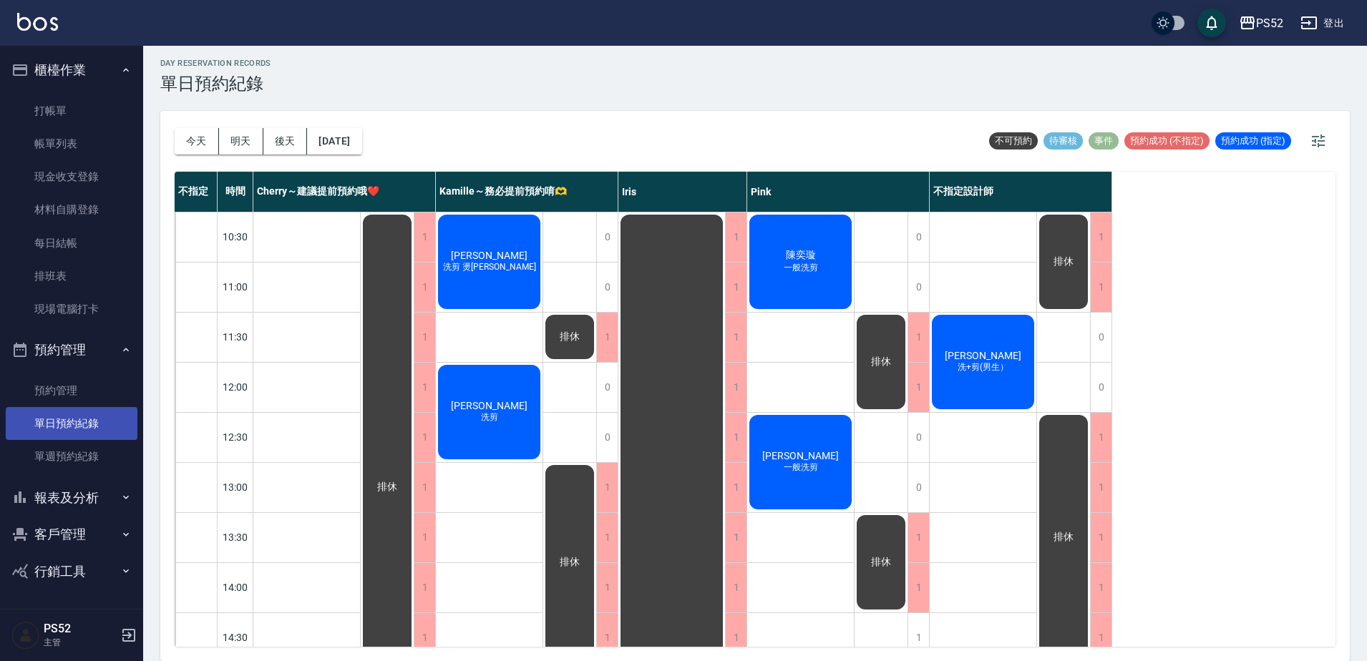
click at [87, 427] on link "單日預約紀錄" at bounding box center [72, 423] width 132 height 33
click at [68, 306] on link "現場電腦打卡" at bounding box center [72, 309] width 132 height 33
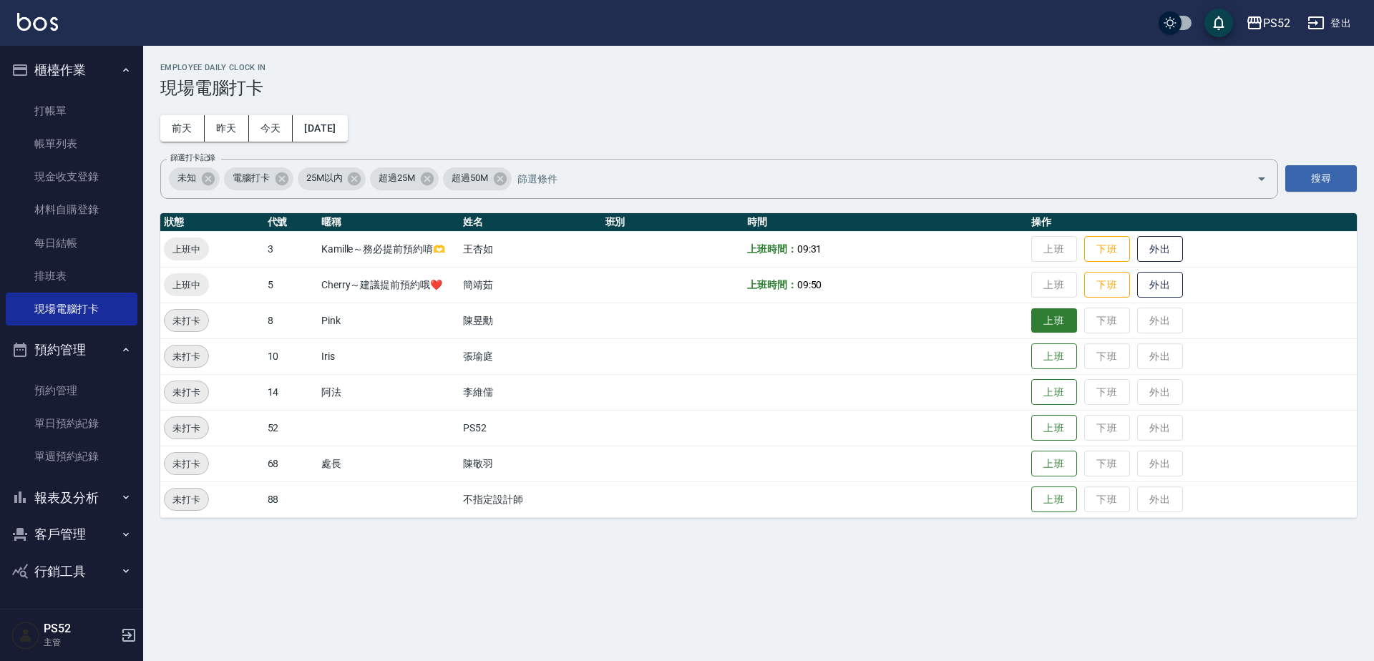
click at [1053, 325] on button "上班" at bounding box center [1055, 321] width 46 height 25
click at [96, 418] on link "單日預約紀錄" at bounding box center [72, 423] width 132 height 33
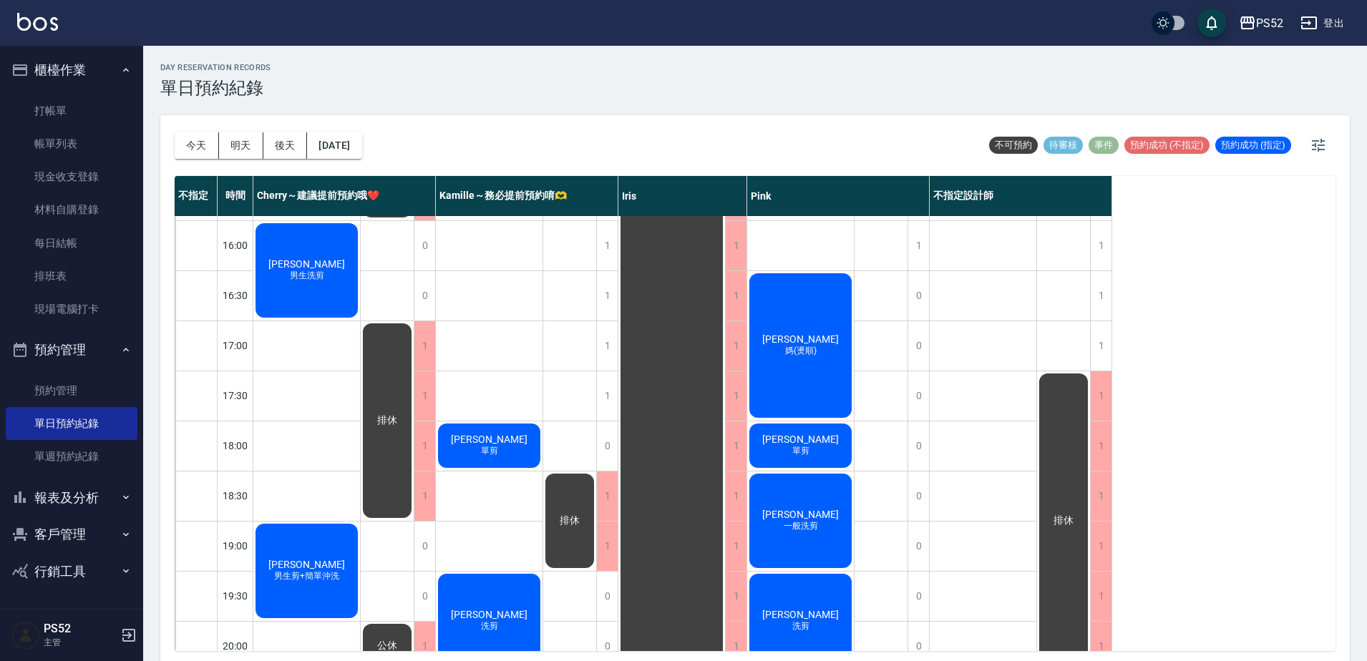
scroll to position [549, 0]
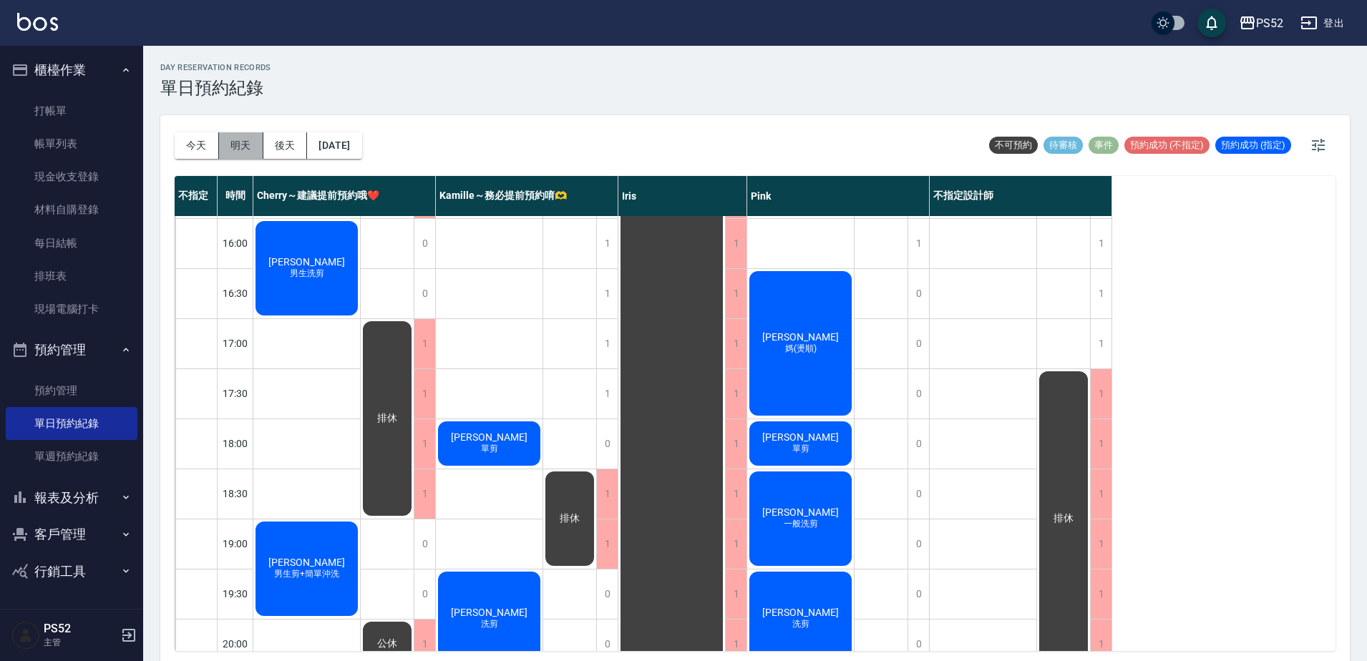
click at [230, 136] on button "明天" at bounding box center [241, 145] width 44 height 26
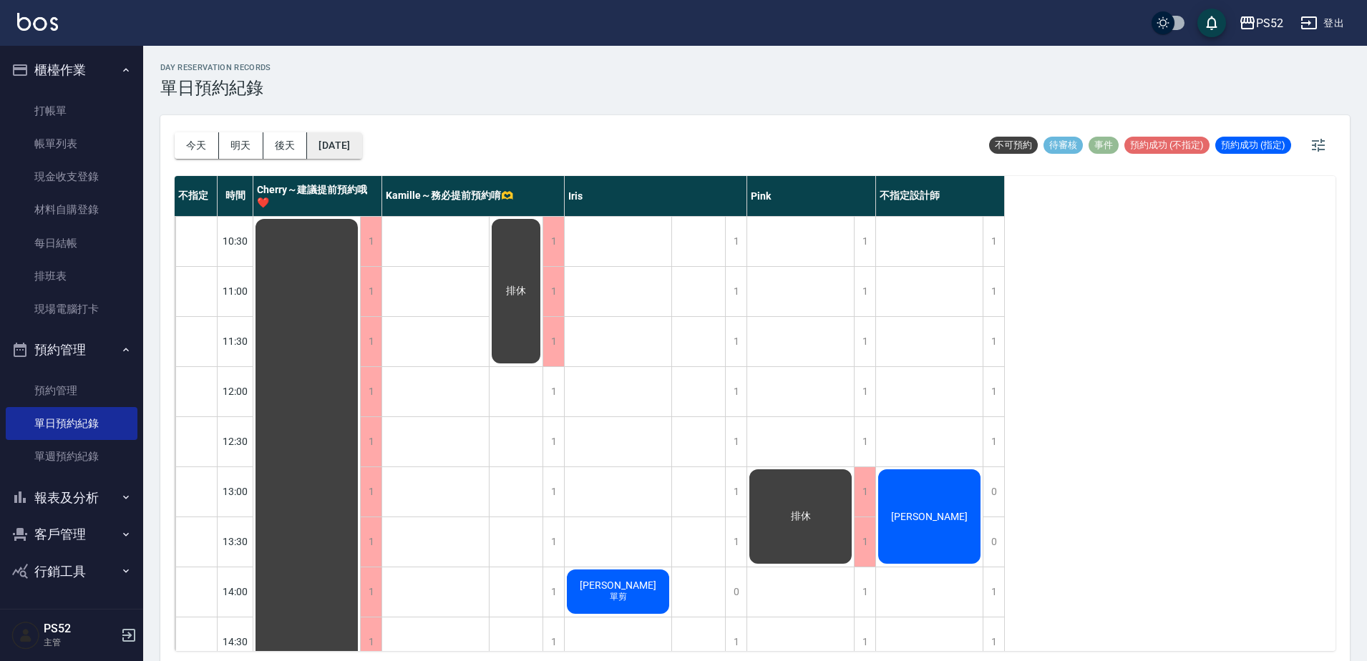
click at [359, 138] on button "[DATE]" at bounding box center [334, 145] width 54 height 26
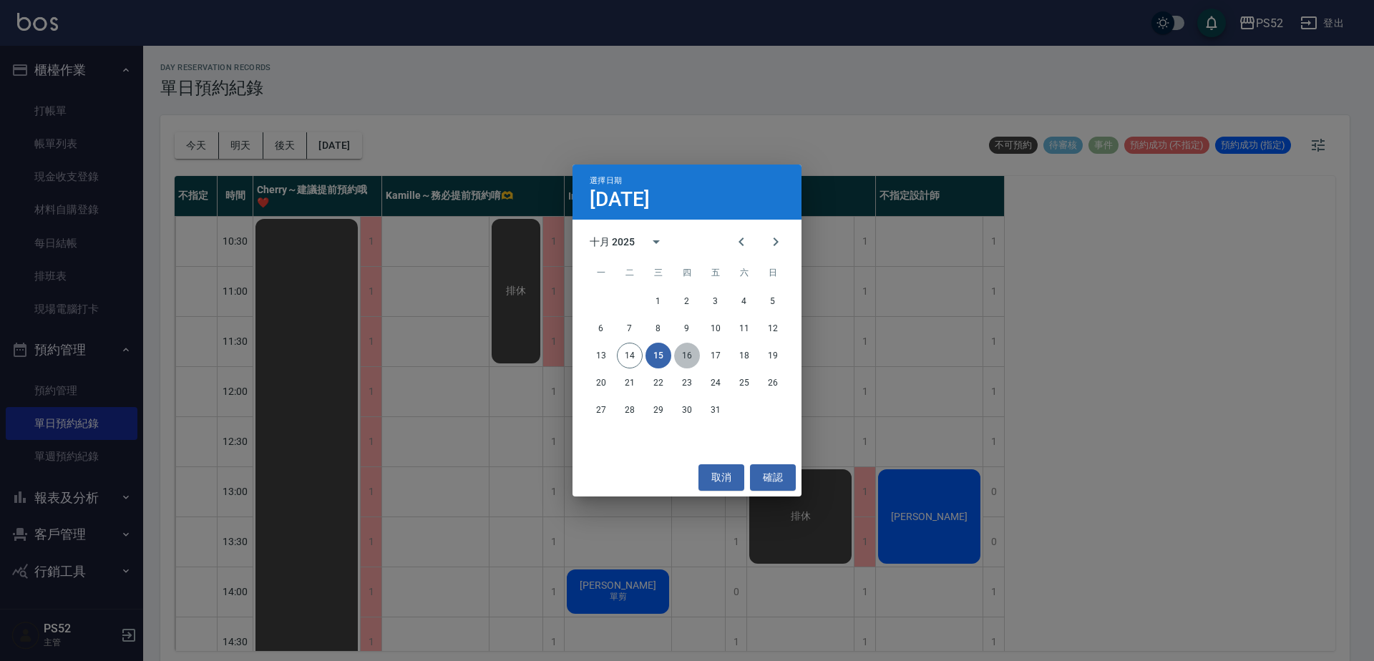
click at [689, 351] on button "16" at bounding box center [687, 356] width 26 height 26
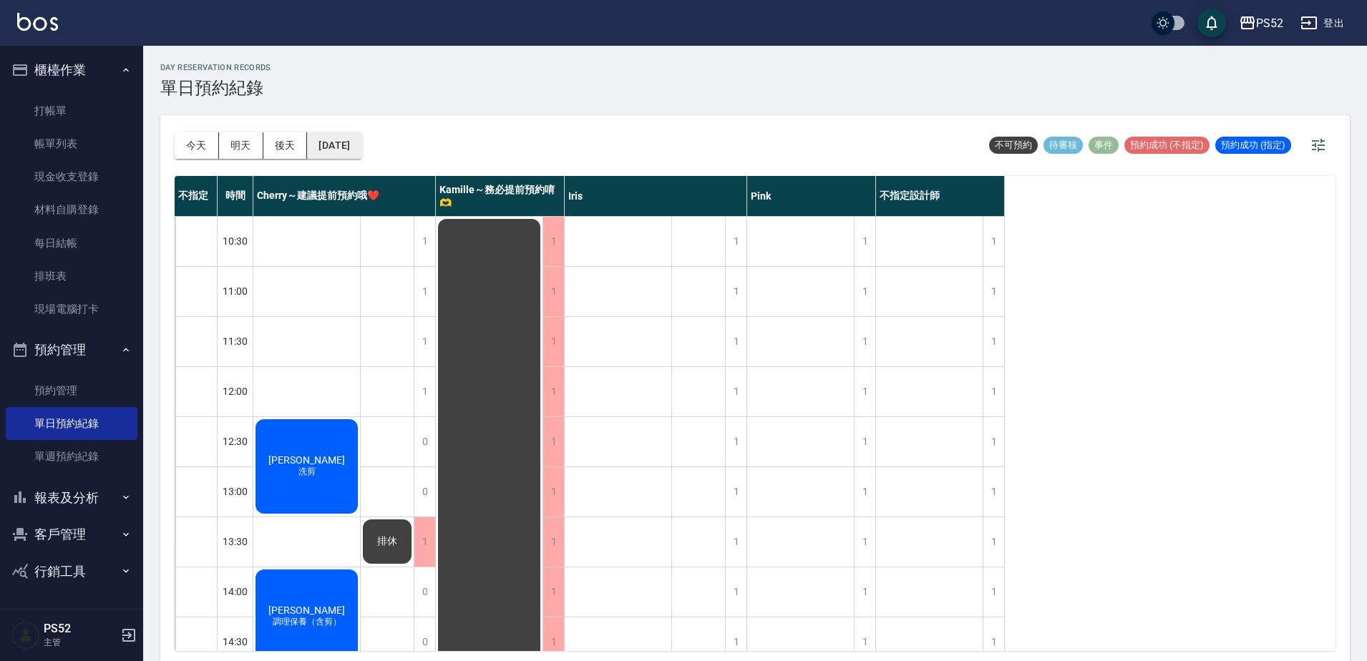
click at [361, 148] on button "[DATE]" at bounding box center [334, 145] width 54 height 26
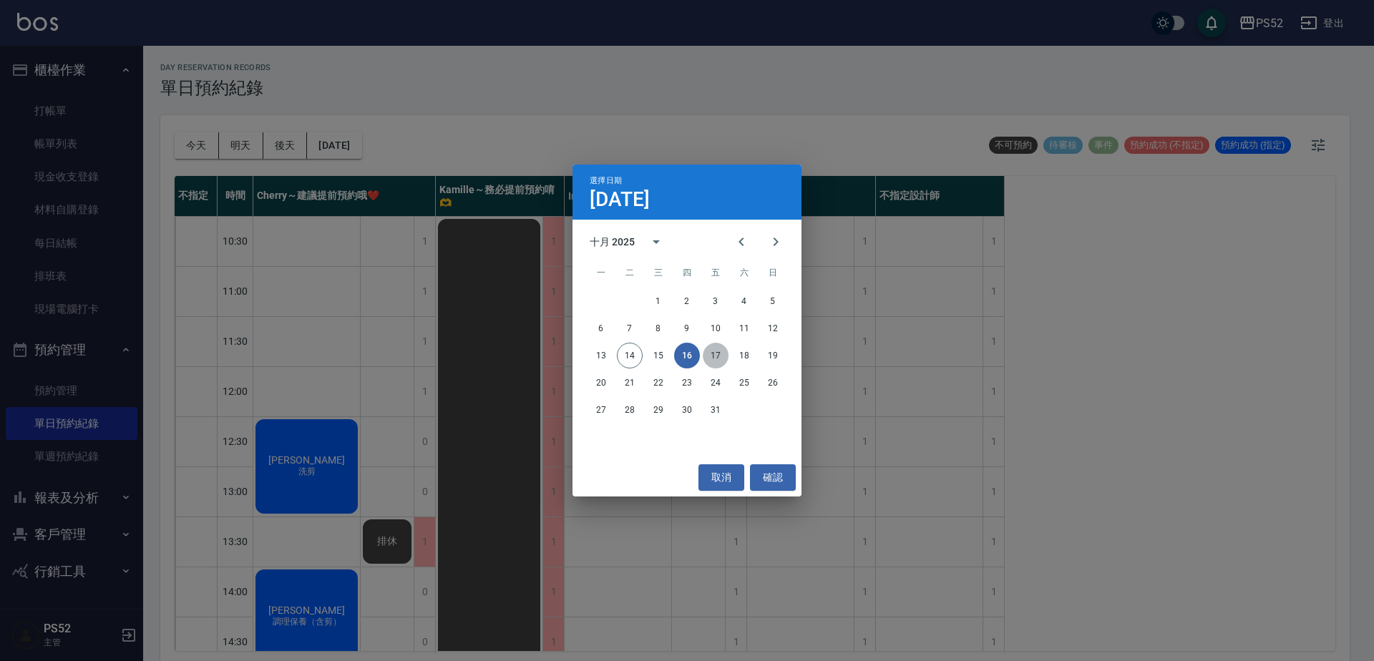
click at [718, 353] on button "17" at bounding box center [716, 356] width 26 height 26
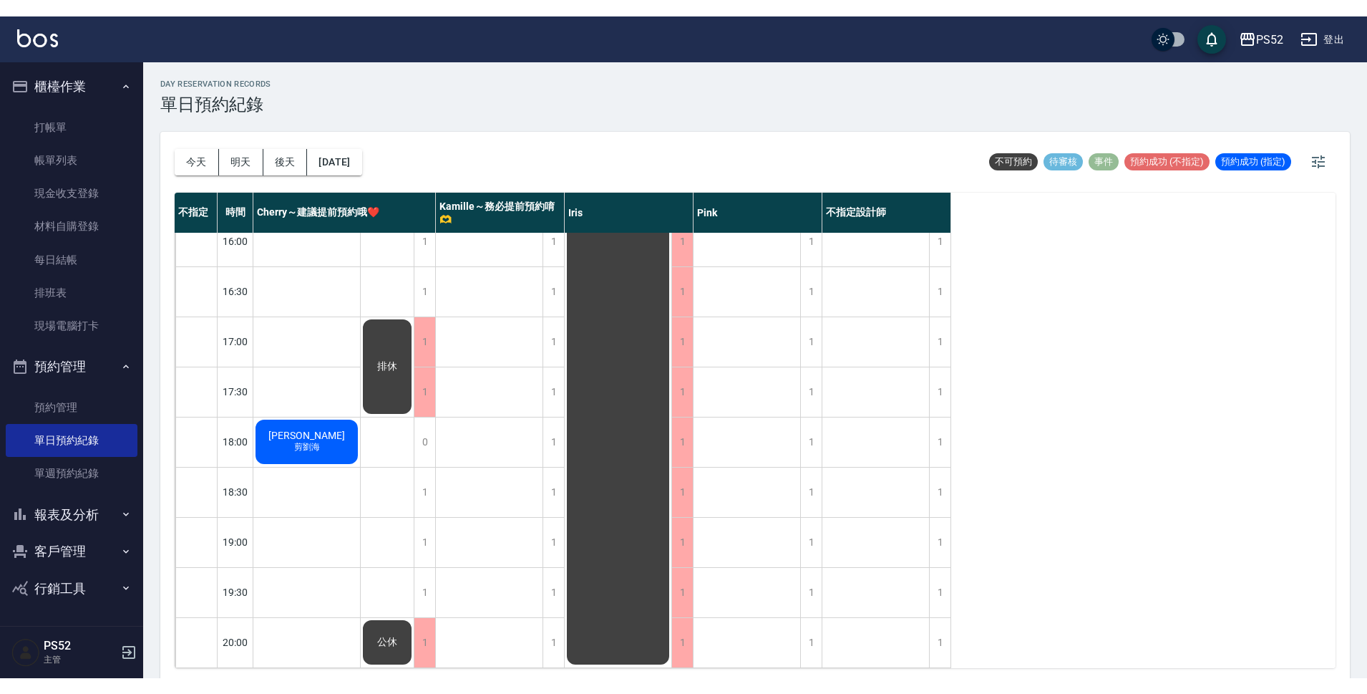
scroll to position [548, 0]
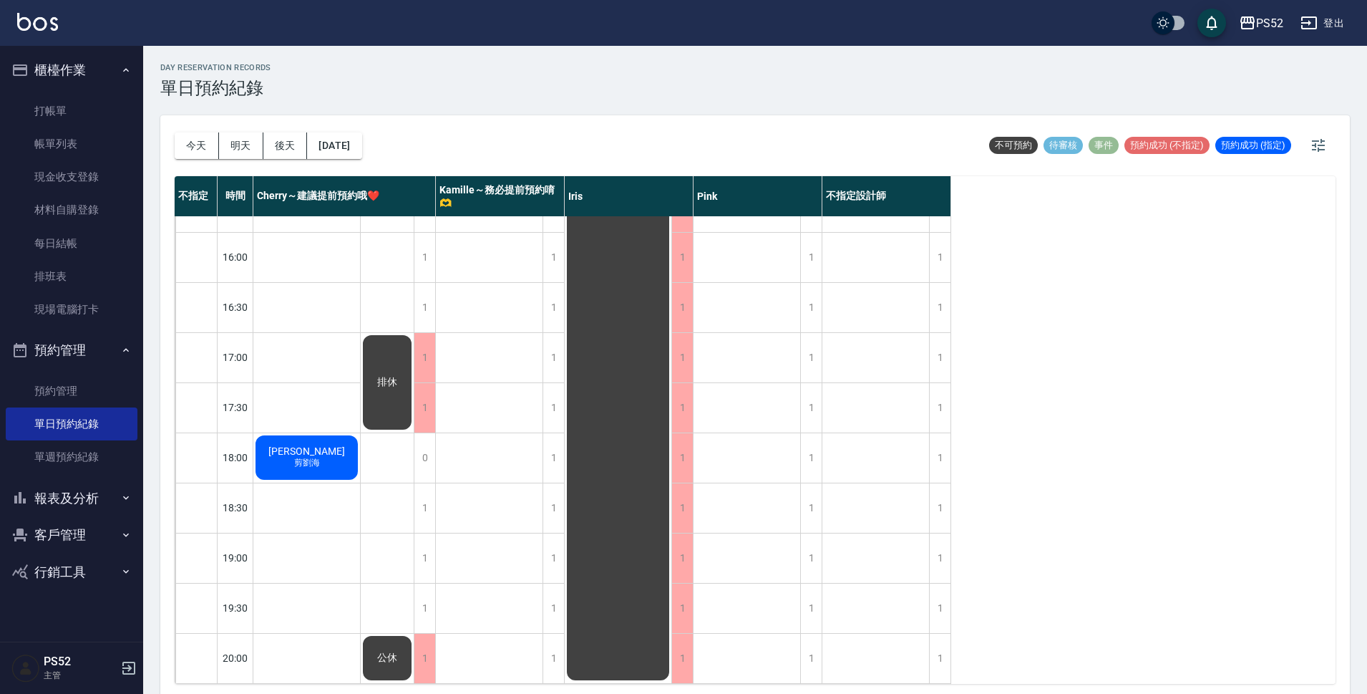
click at [90, 510] on button "報表及分析" at bounding box center [72, 498] width 132 height 37
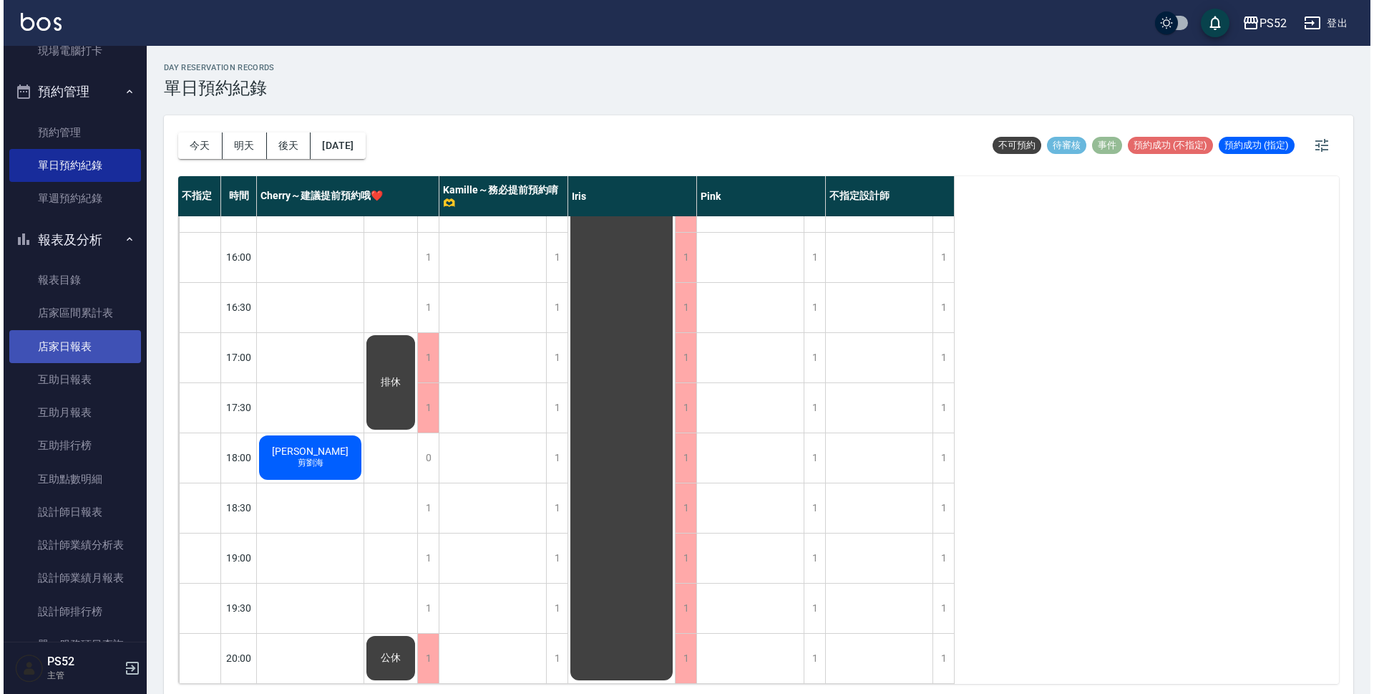
scroll to position [263, 0]
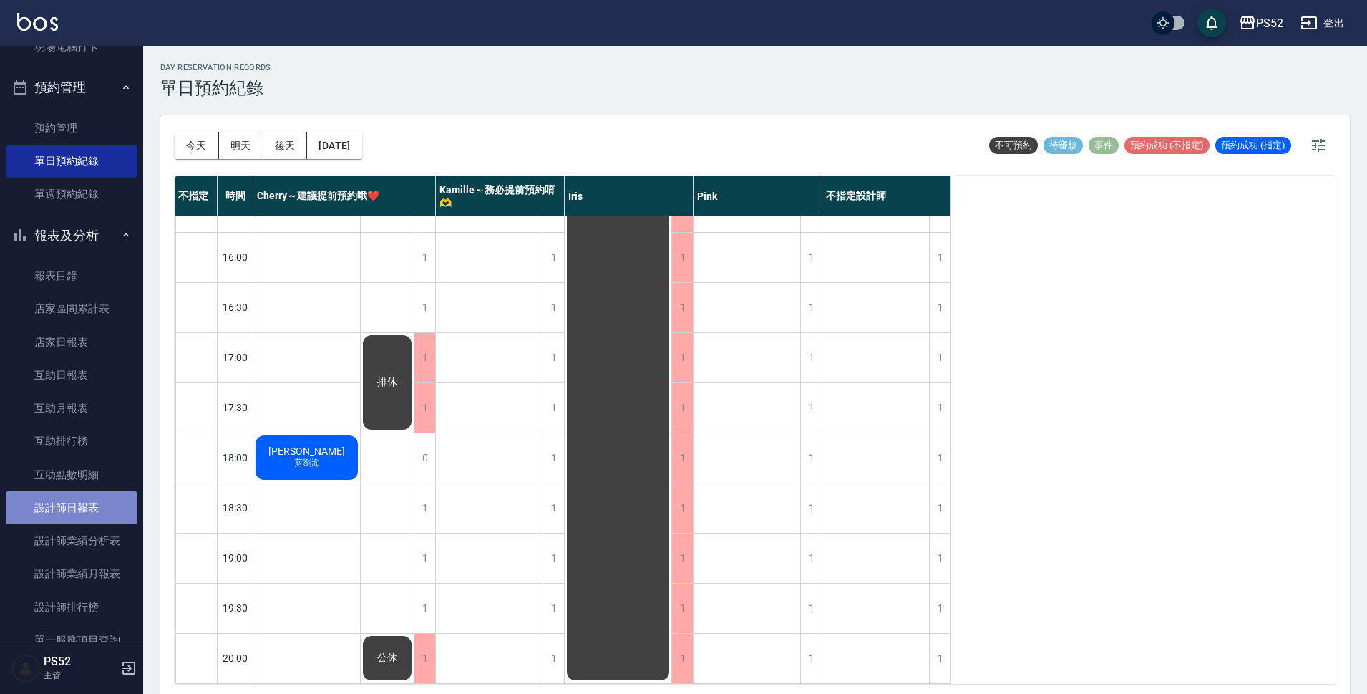
click at [79, 517] on link "設計師日報表" at bounding box center [72, 507] width 132 height 33
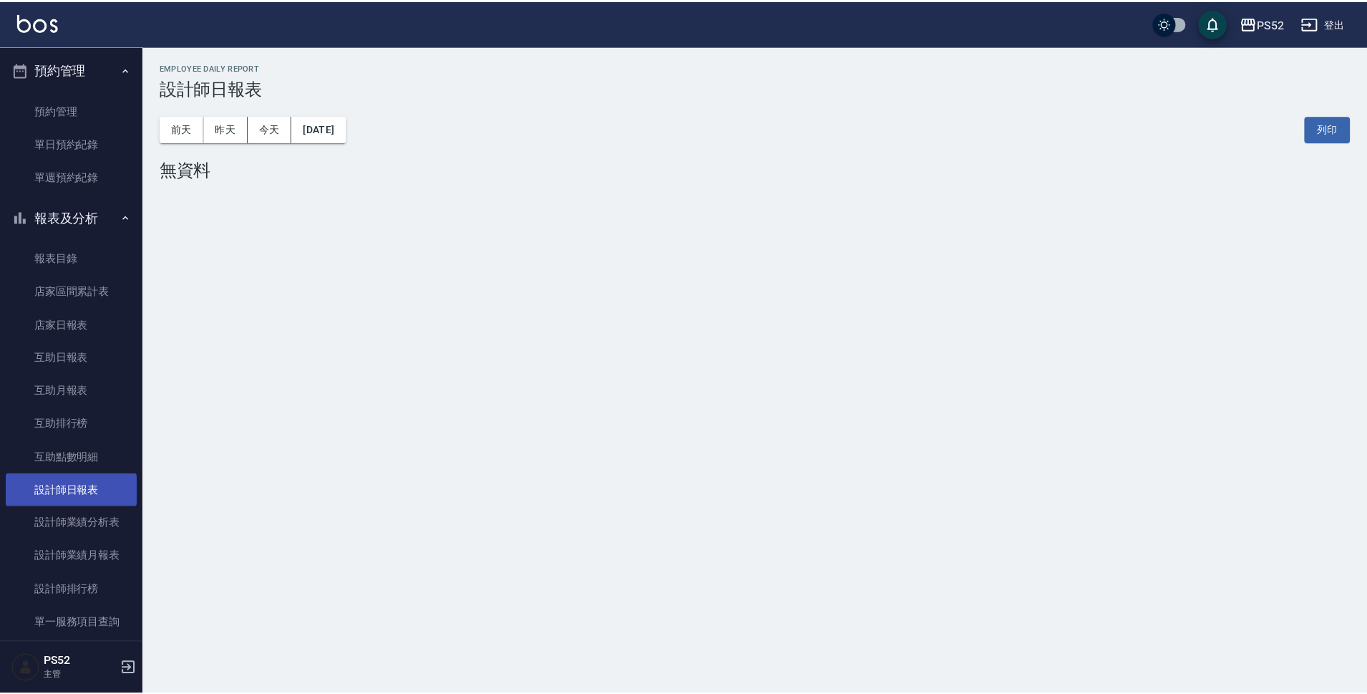
scroll to position [286, 0]
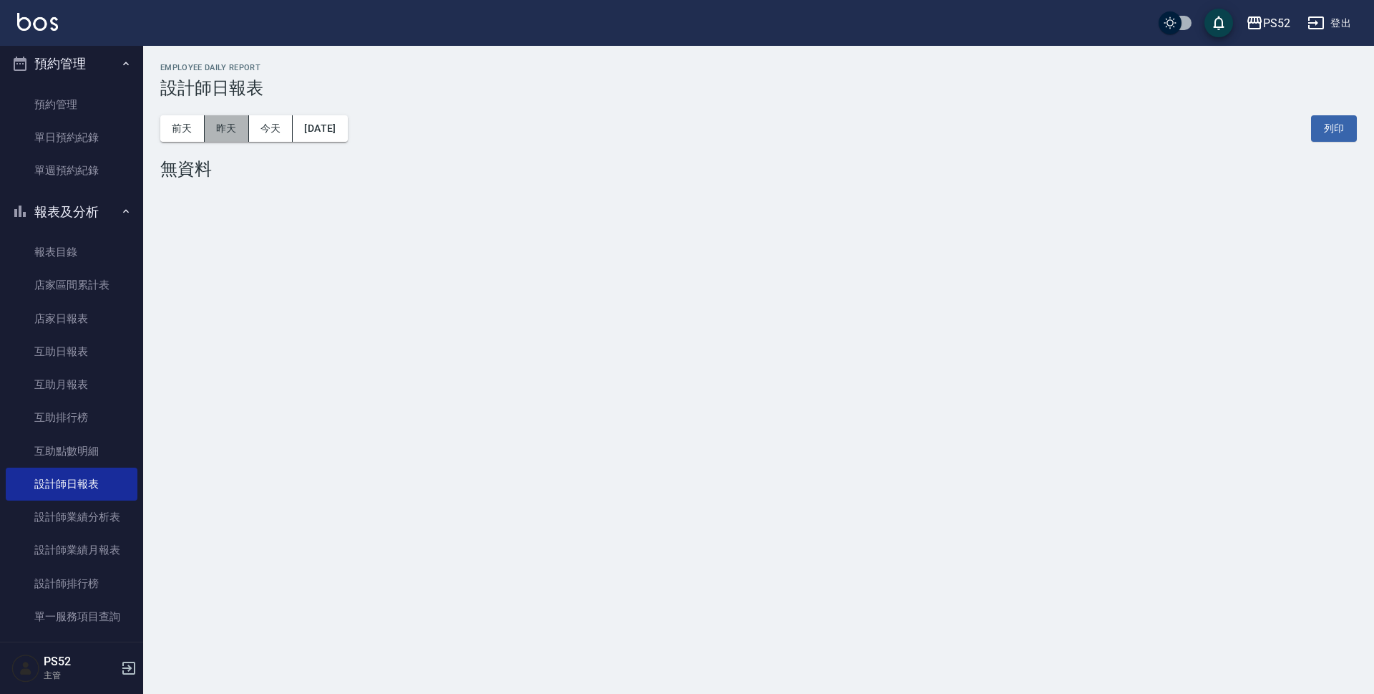
click at [228, 119] on button "昨天" at bounding box center [227, 128] width 44 height 26
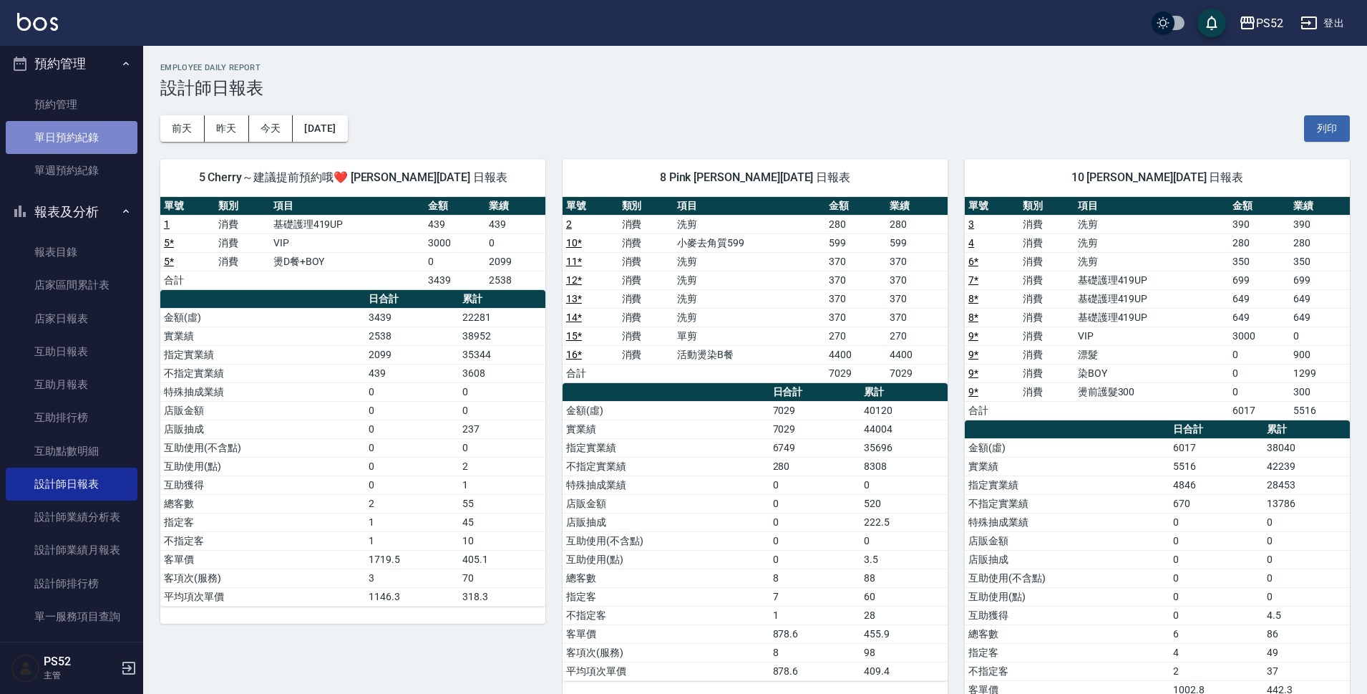
click at [91, 143] on link "單日預約紀錄" at bounding box center [72, 137] width 132 height 33
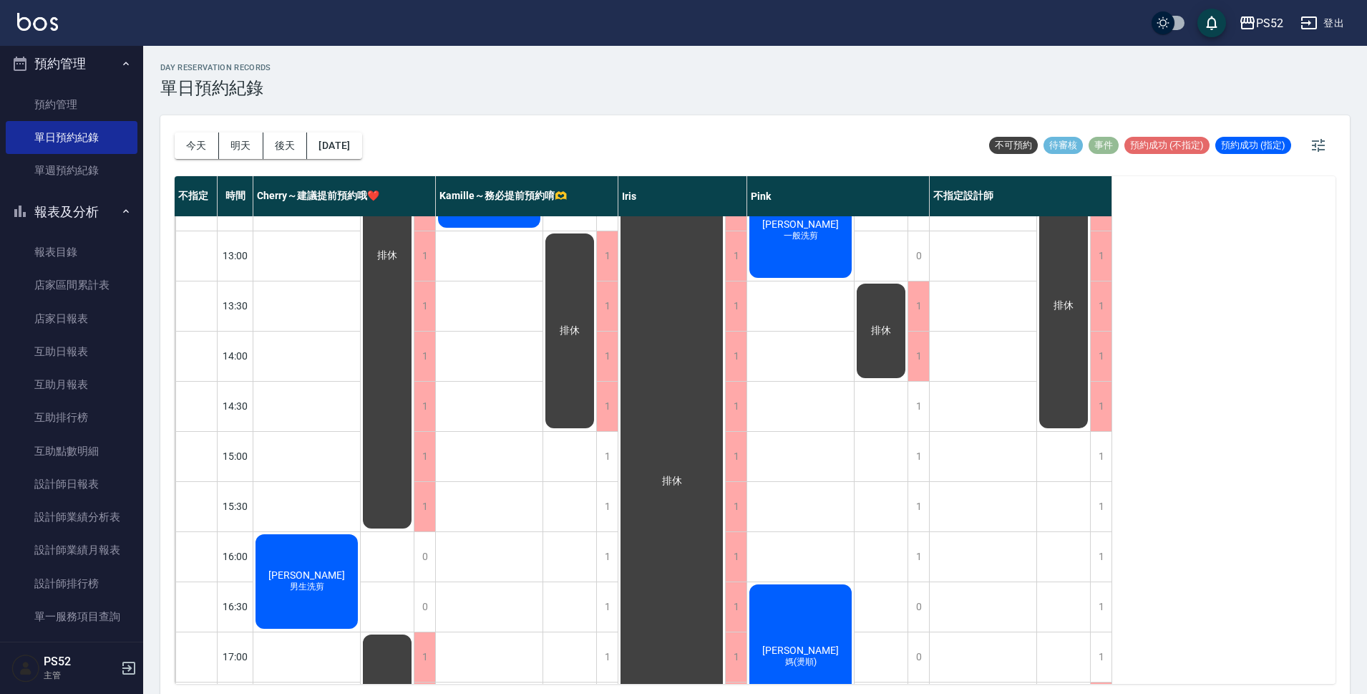
scroll to position [263, 0]
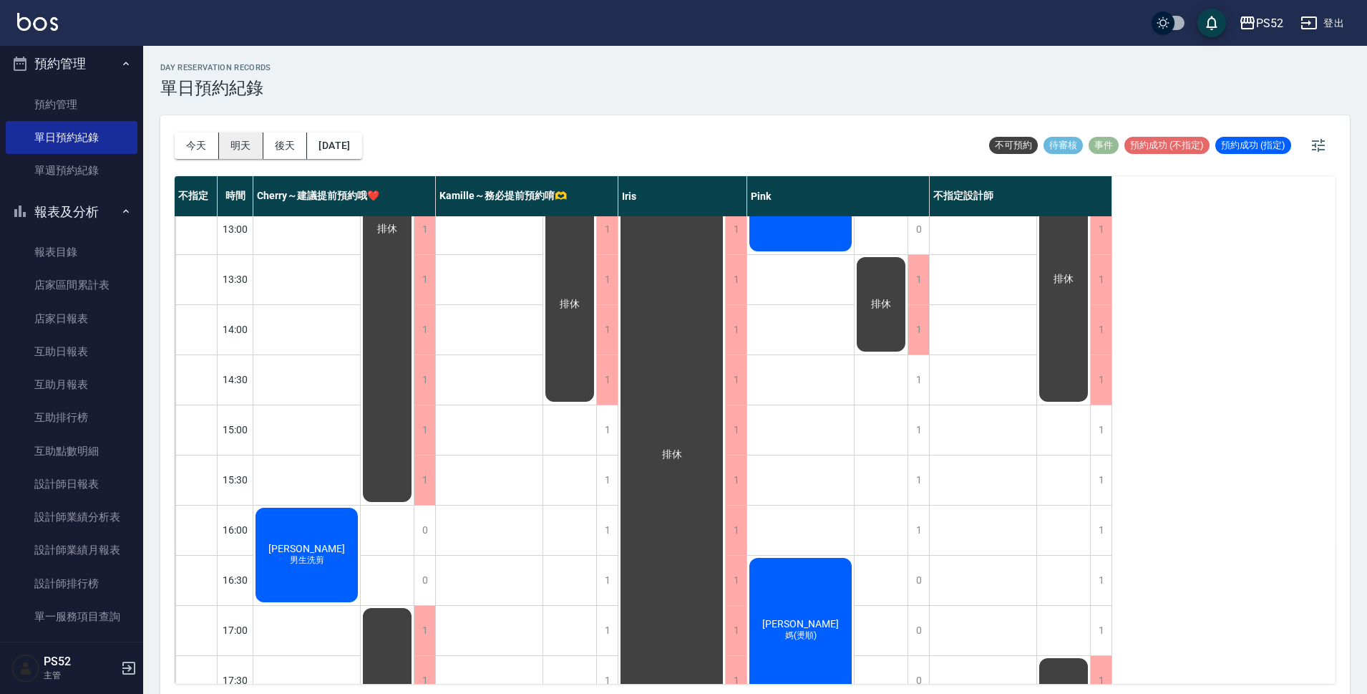
click at [244, 148] on button "明天" at bounding box center [241, 145] width 44 height 26
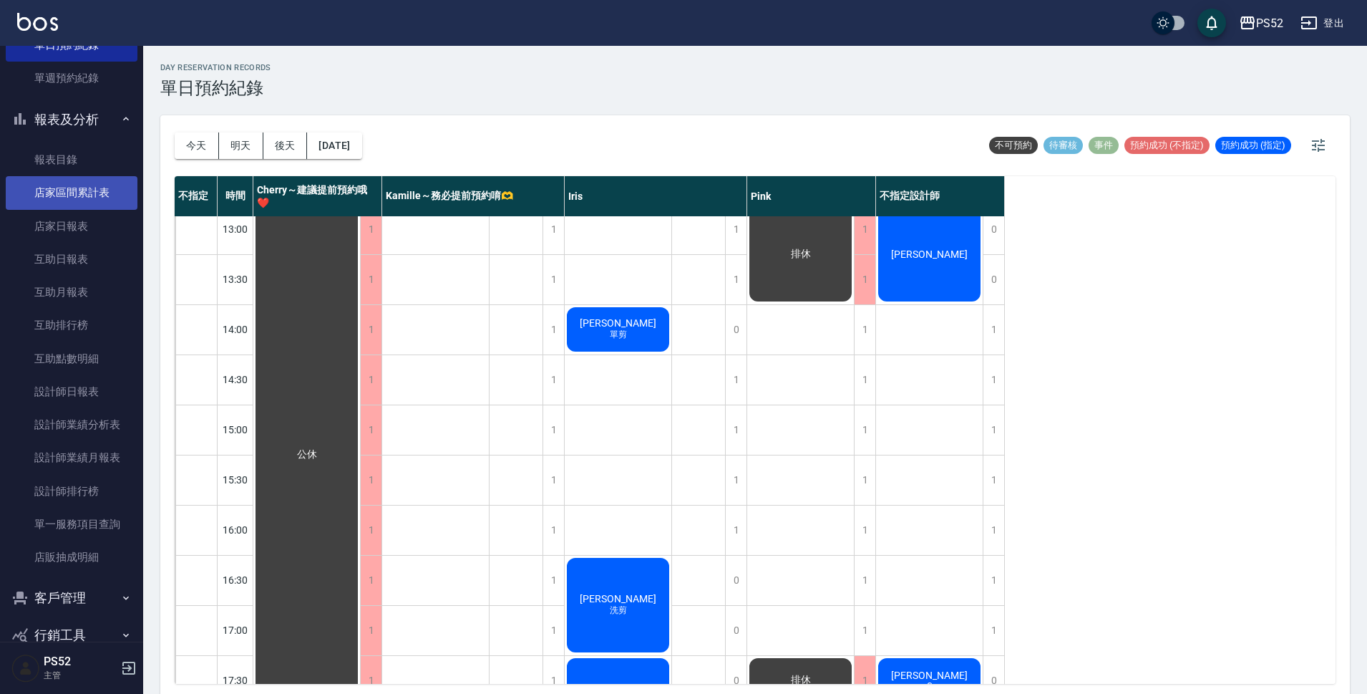
scroll to position [407, 0]
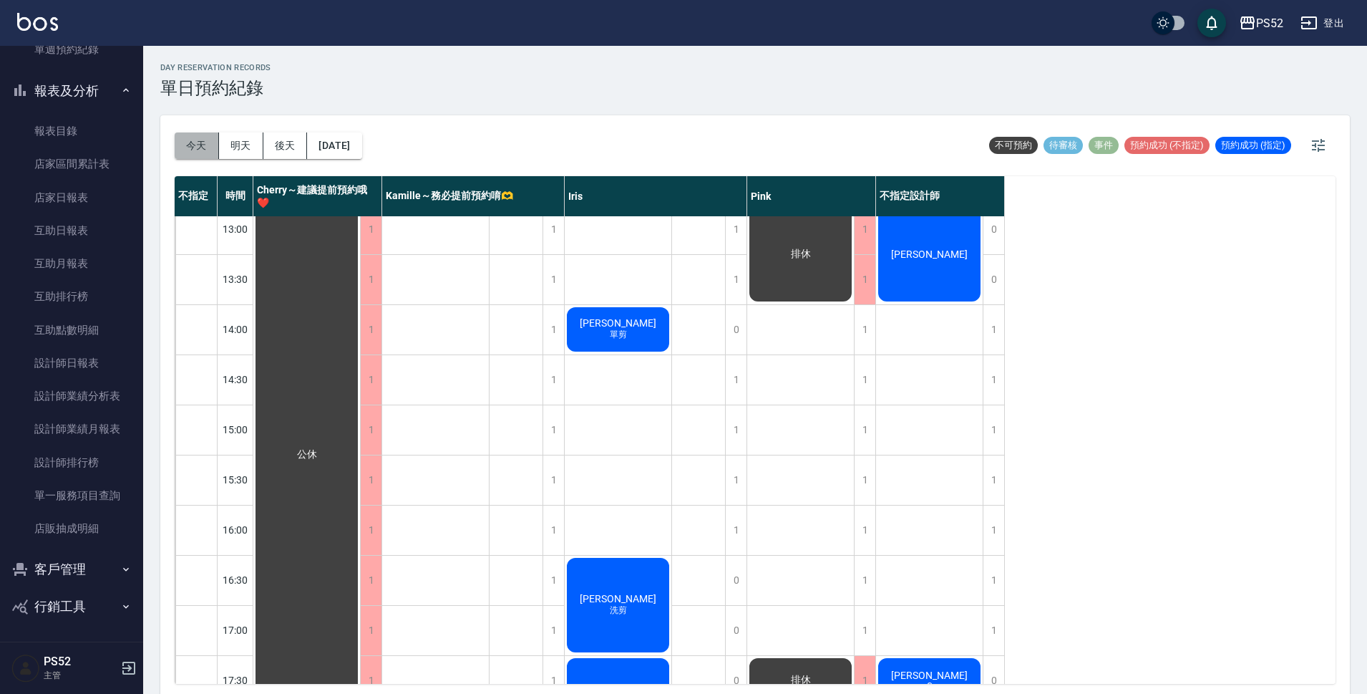
click at [208, 145] on button "今天" at bounding box center [197, 145] width 44 height 26
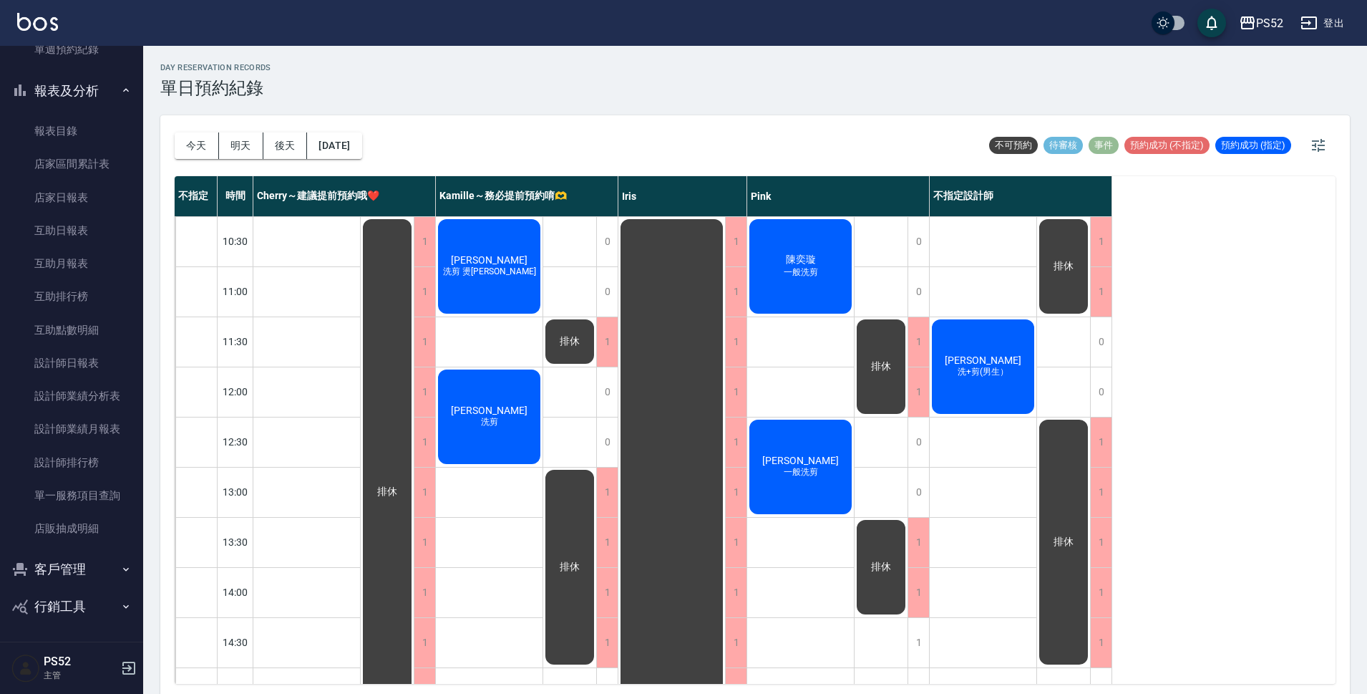
click at [66, 578] on button "客戶管理" at bounding box center [72, 568] width 132 height 37
click at [62, 615] on link "客戶列表" at bounding box center [72, 609] width 132 height 33
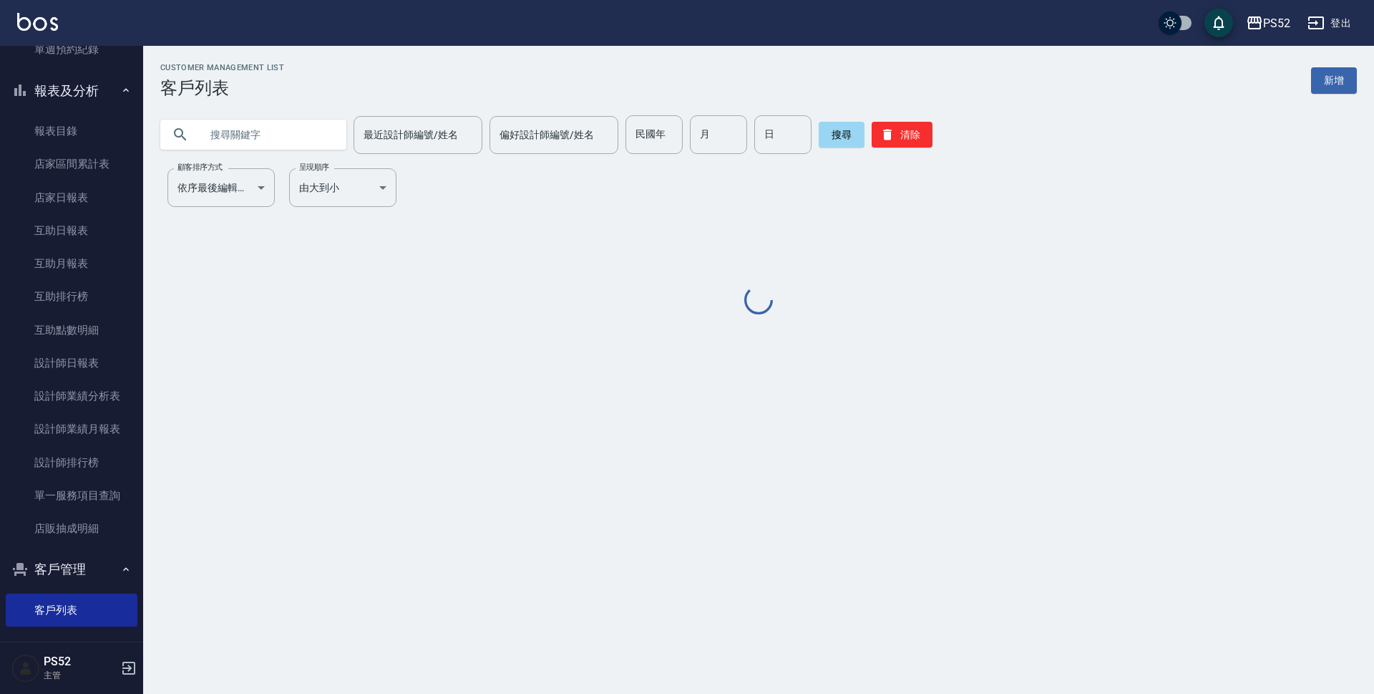
click at [253, 139] on input "text" at bounding box center [267, 134] width 135 height 39
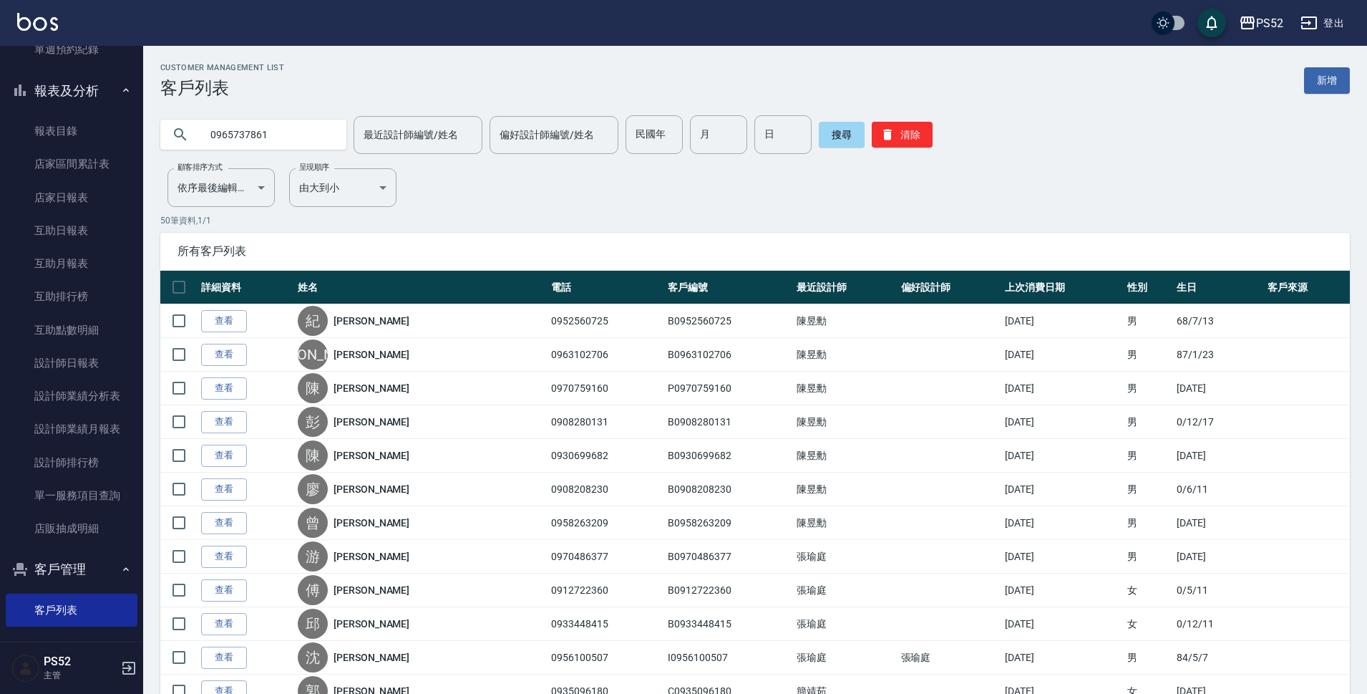
type input "0965737861"
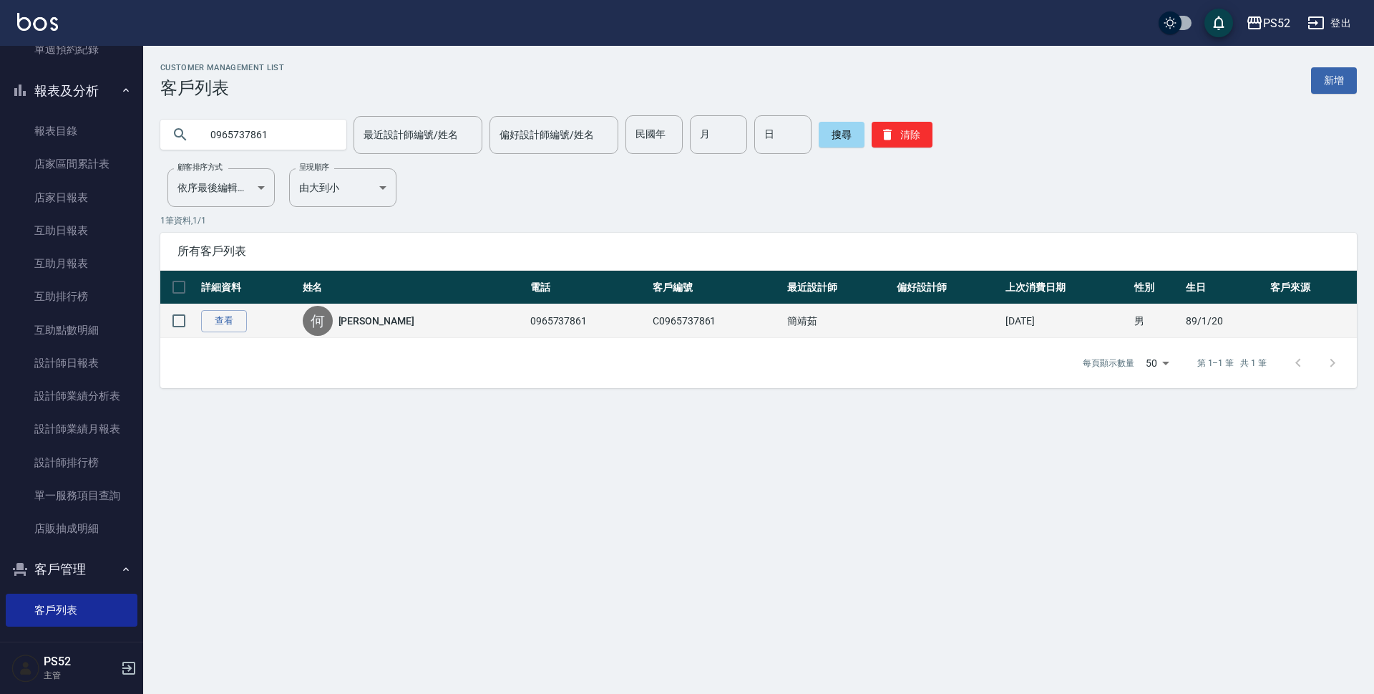
click at [371, 321] on link "[PERSON_NAME]" at bounding box center [377, 321] width 76 height 14
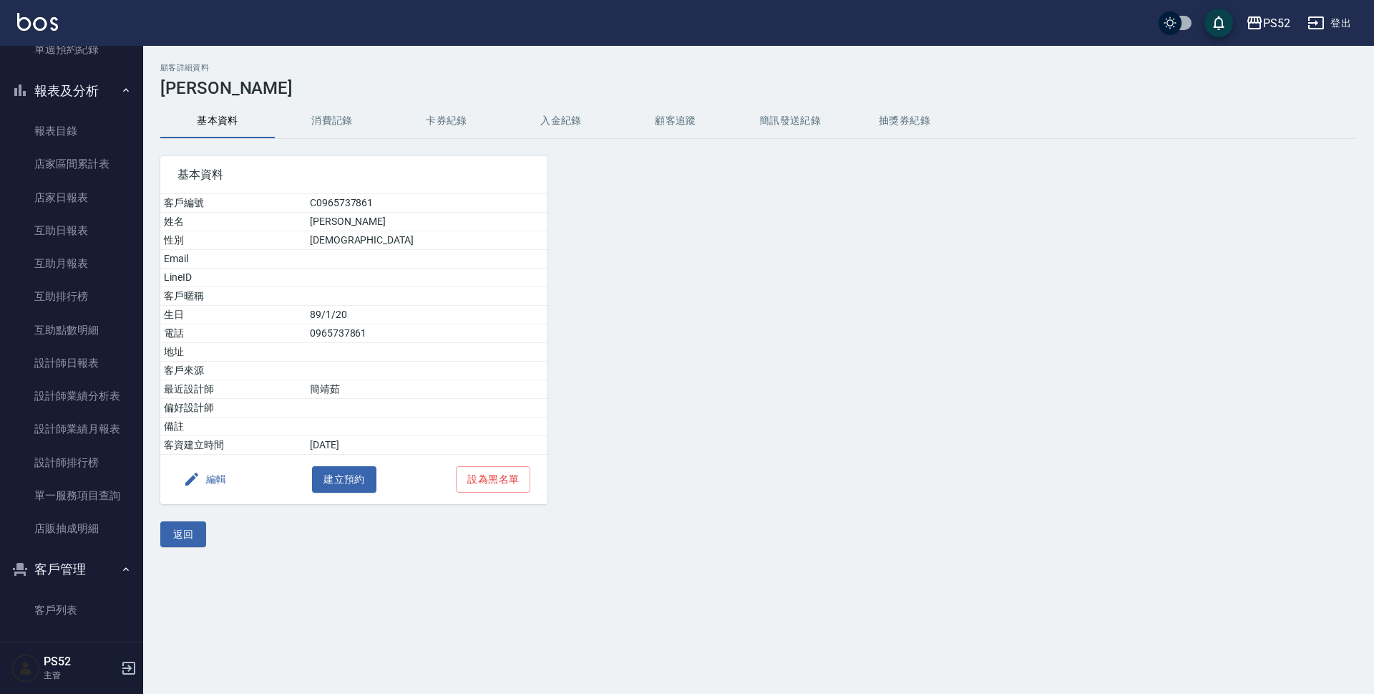
click at [331, 116] on button "消費記錄" at bounding box center [332, 121] width 115 height 34
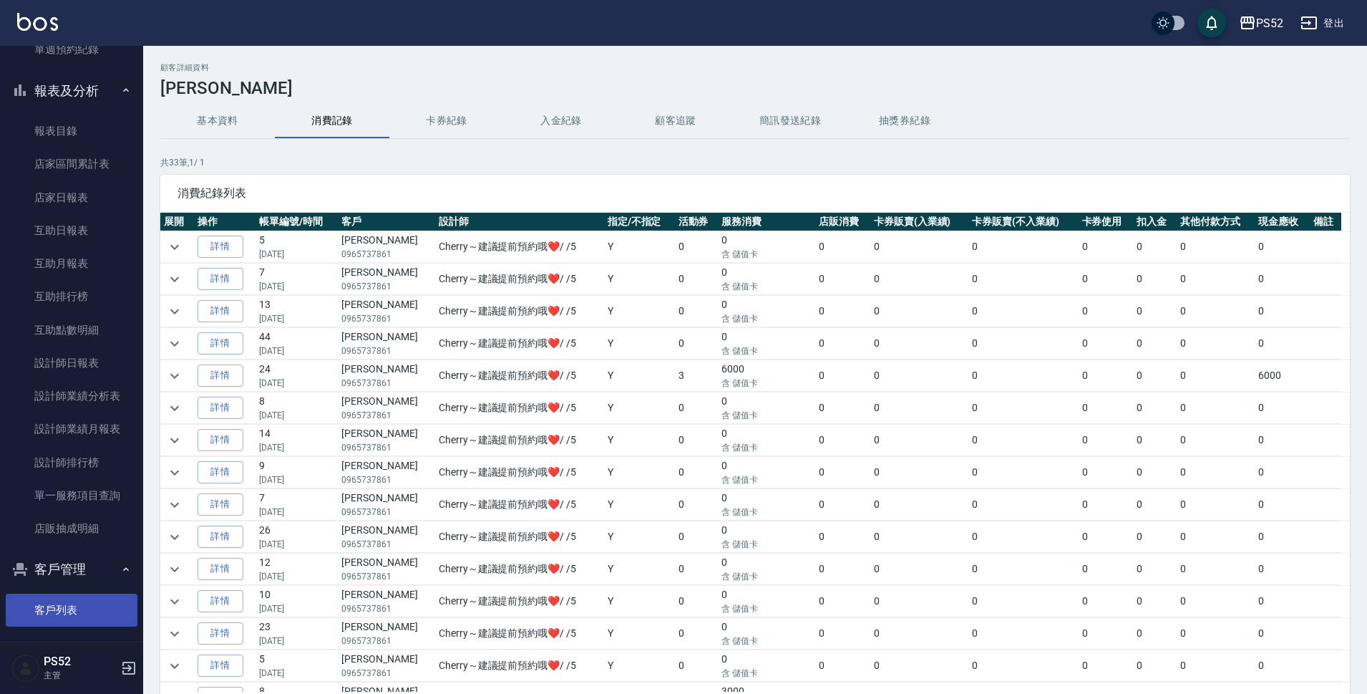
click at [104, 601] on link "客戶列表" at bounding box center [72, 609] width 132 height 33
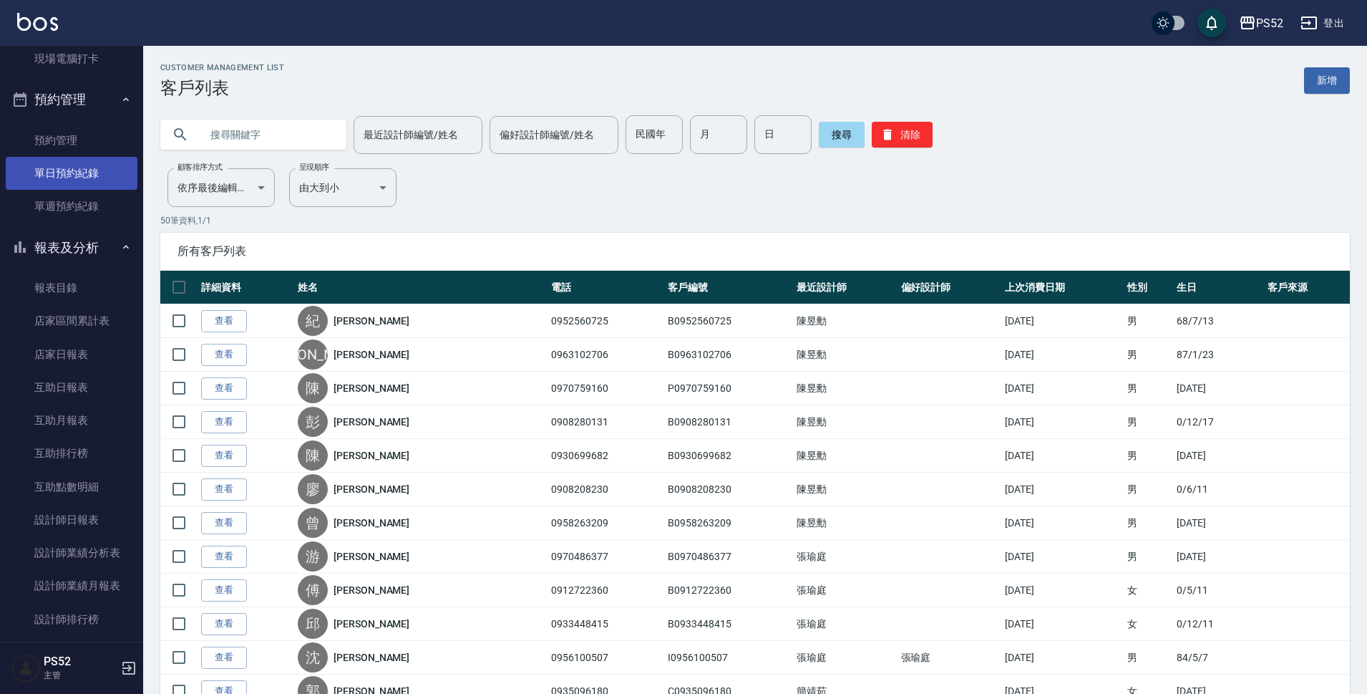
scroll to position [241, 0]
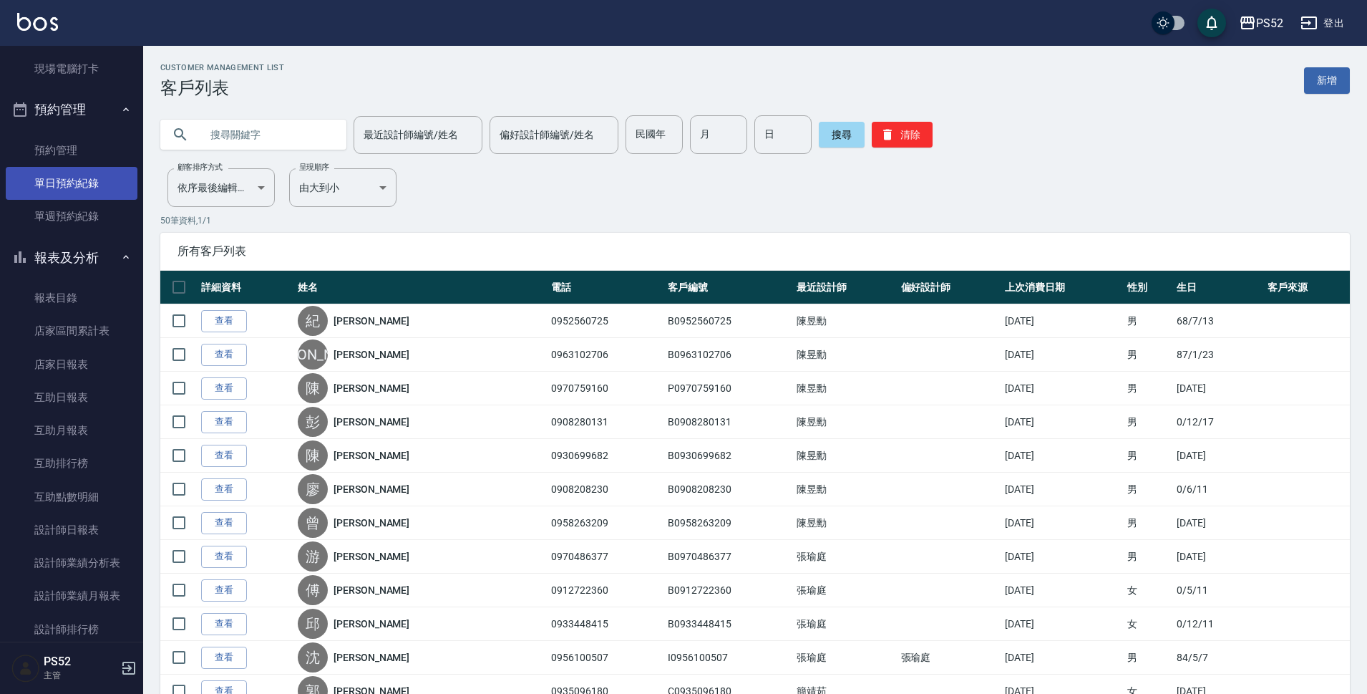
click at [64, 180] on link "單日預約紀錄" at bounding box center [72, 183] width 132 height 33
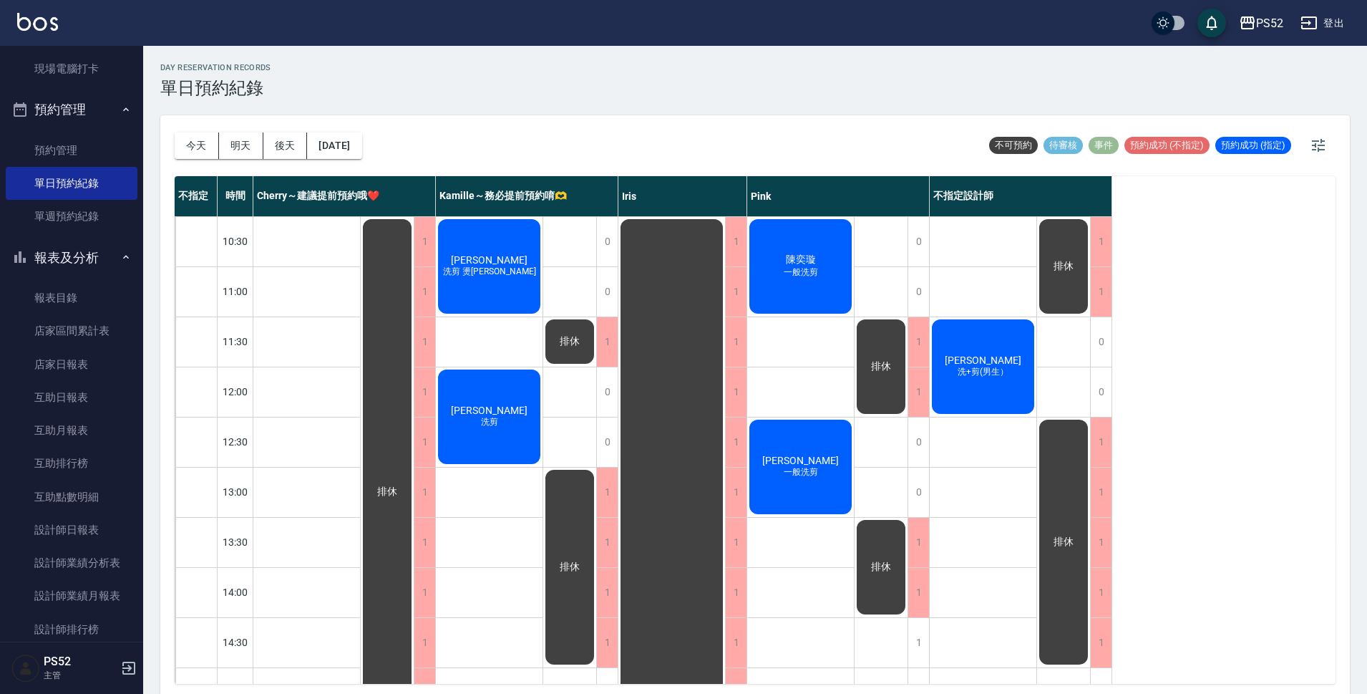
click at [806, 266] on span "陳奕璇" at bounding box center [801, 259] width 36 height 13
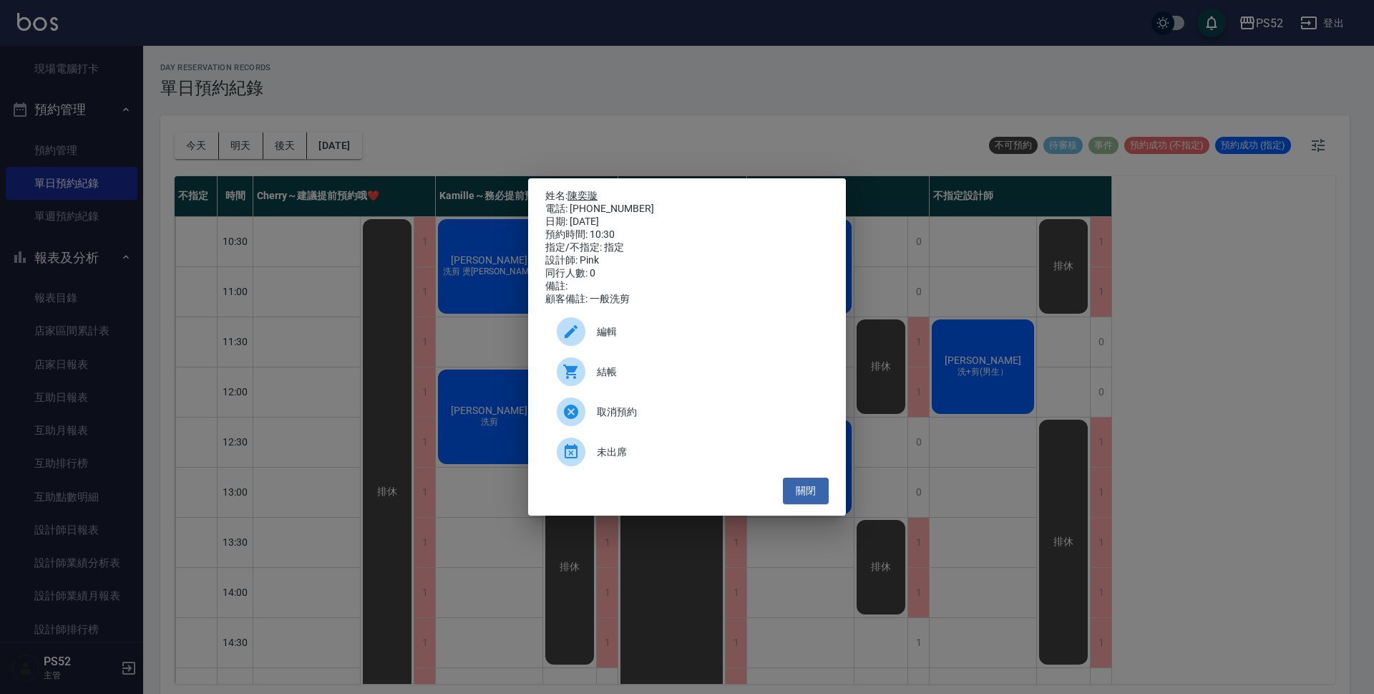
click at [594, 191] on link "陳奕璇" at bounding box center [583, 195] width 30 height 11
click at [804, 490] on button "關閉" at bounding box center [806, 490] width 46 height 26
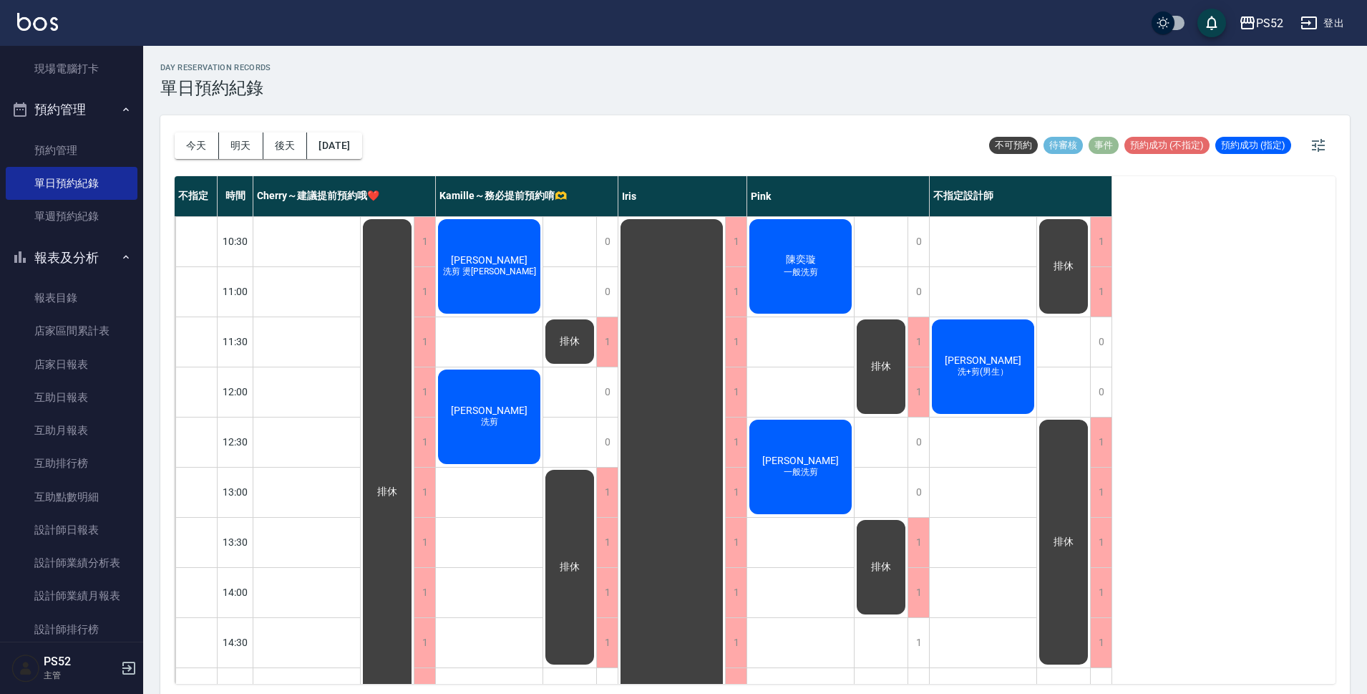
click at [999, 383] on div "[PERSON_NAME]+剪(男生）" at bounding box center [983, 366] width 107 height 99
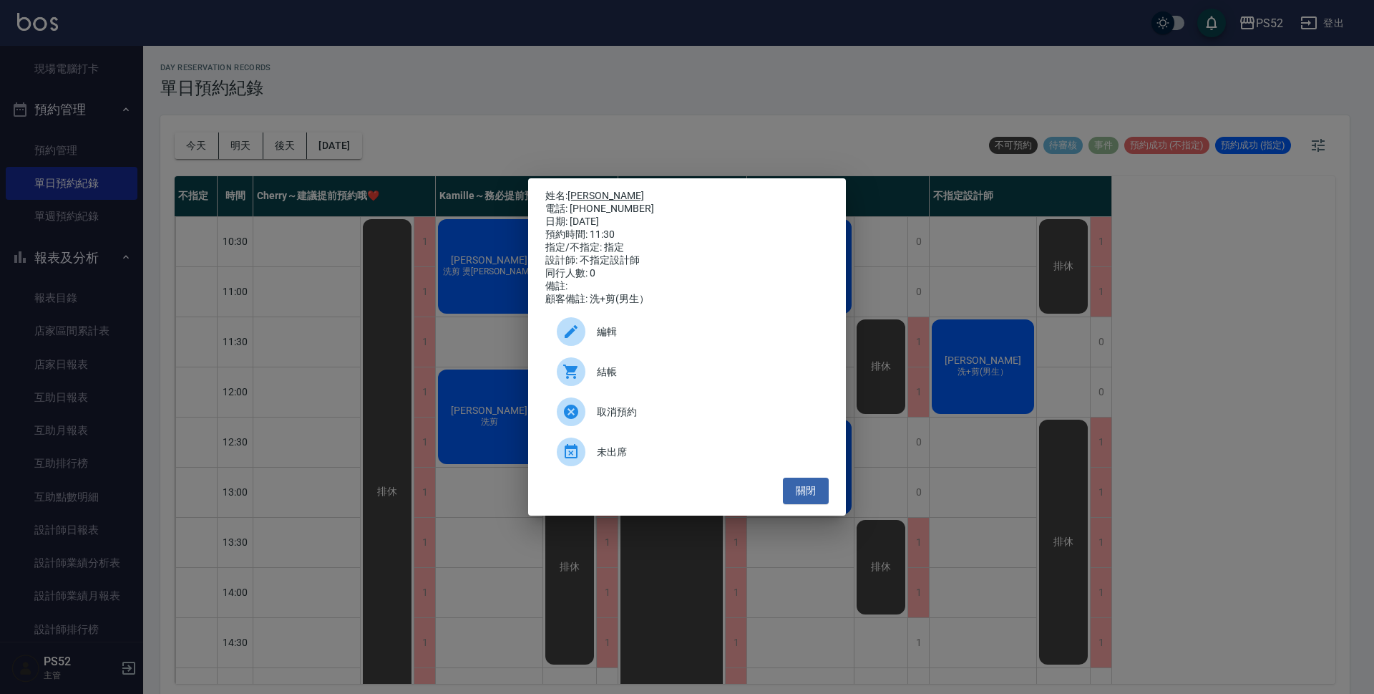
click at [588, 190] on link "[PERSON_NAME]" at bounding box center [606, 195] width 77 height 11
click at [804, 491] on button "關閉" at bounding box center [806, 490] width 46 height 26
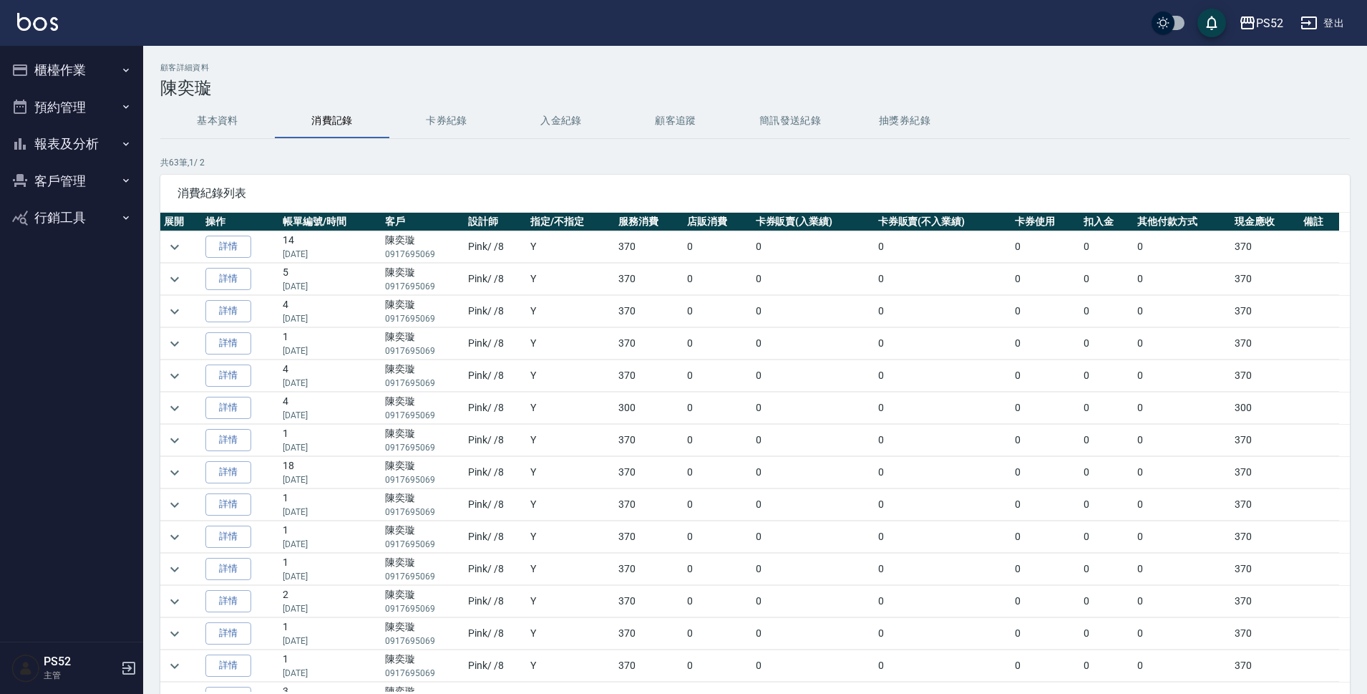
drag, startPoint x: 196, startPoint y: 132, endPoint x: 207, endPoint y: 118, distance: 17.9
click at [198, 132] on button "基本資料" at bounding box center [217, 121] width 115 height 34
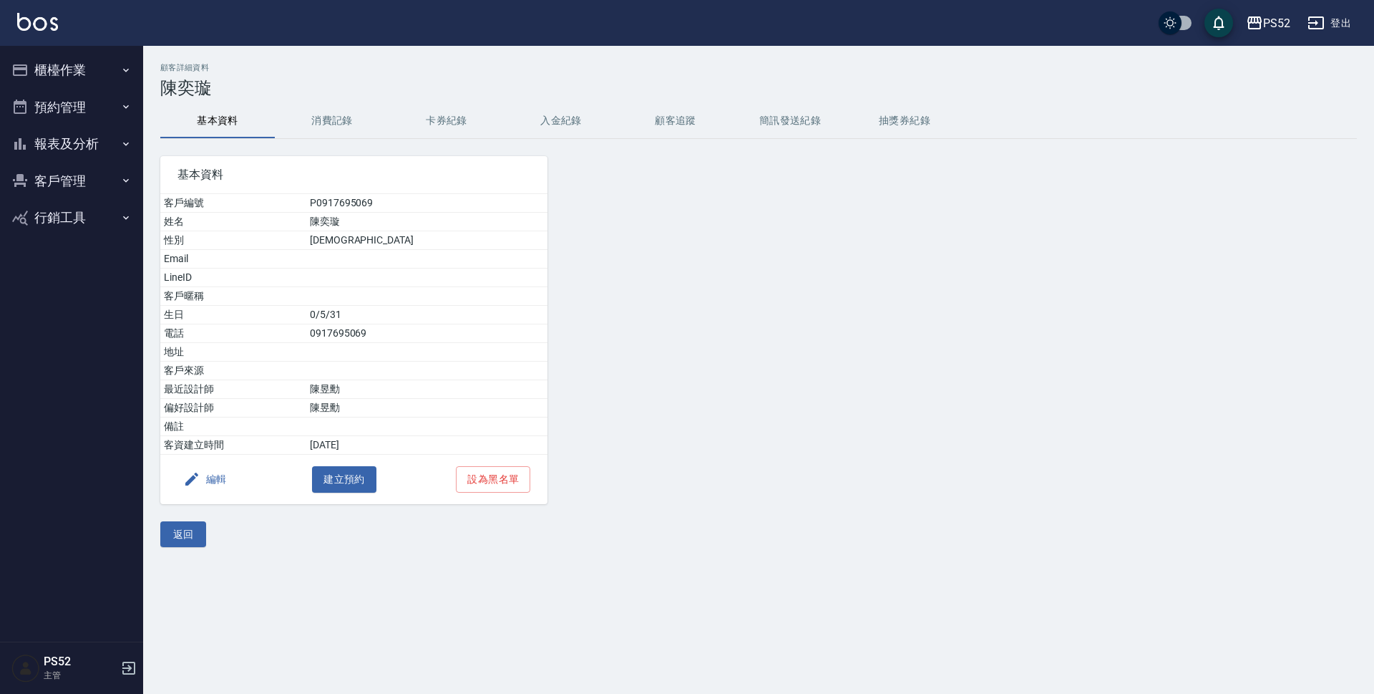
click at [329, 117] on button "消費記錄" at bounding box center [332, 121] width 115 height 34
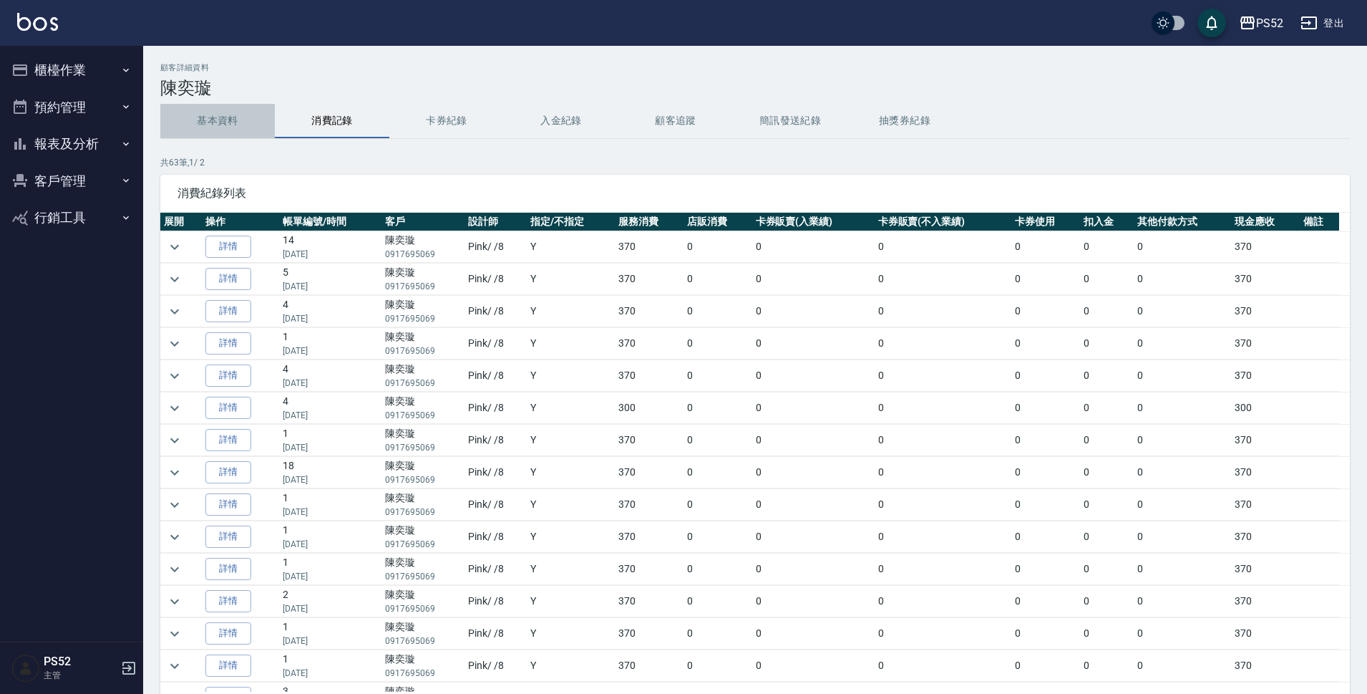
click at [230, 108] on button "基本資料" at bounding box center [217, 121] width 115 height 34
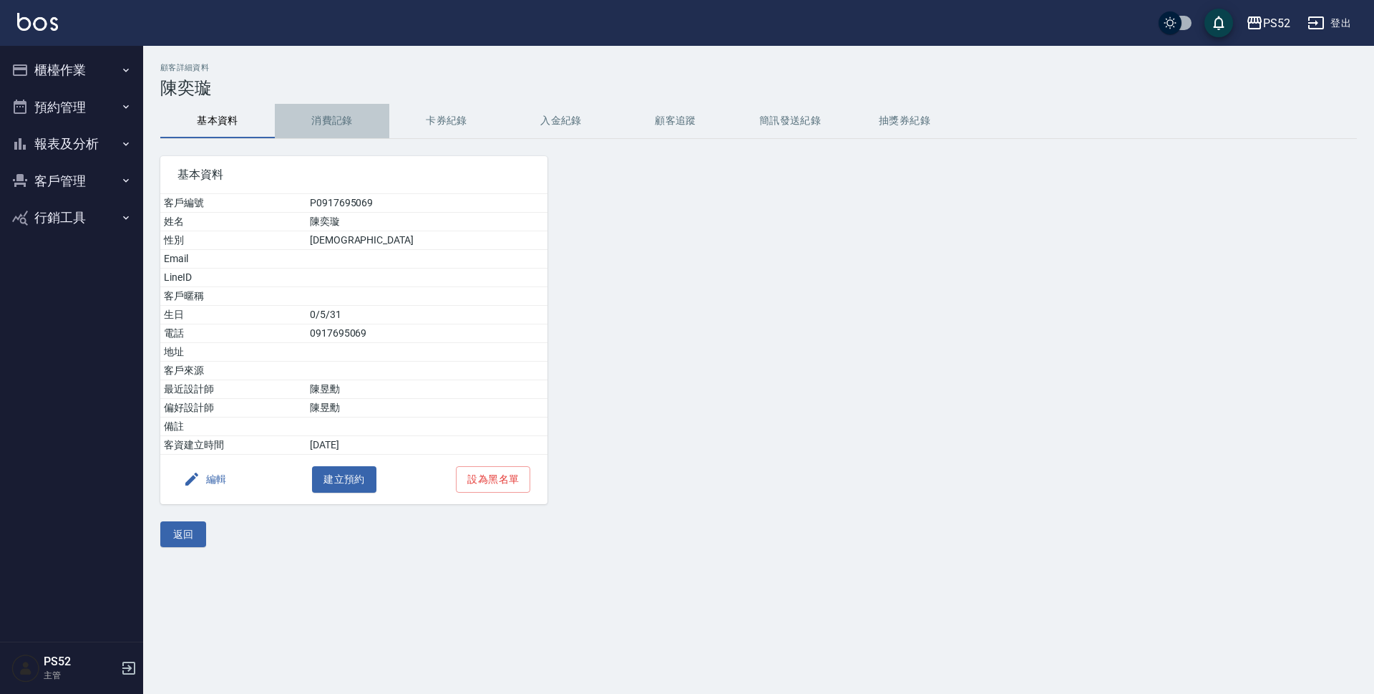
click at [332, 117] on button "消費記錄" at bounding box center [332, 121] width 115 height 34
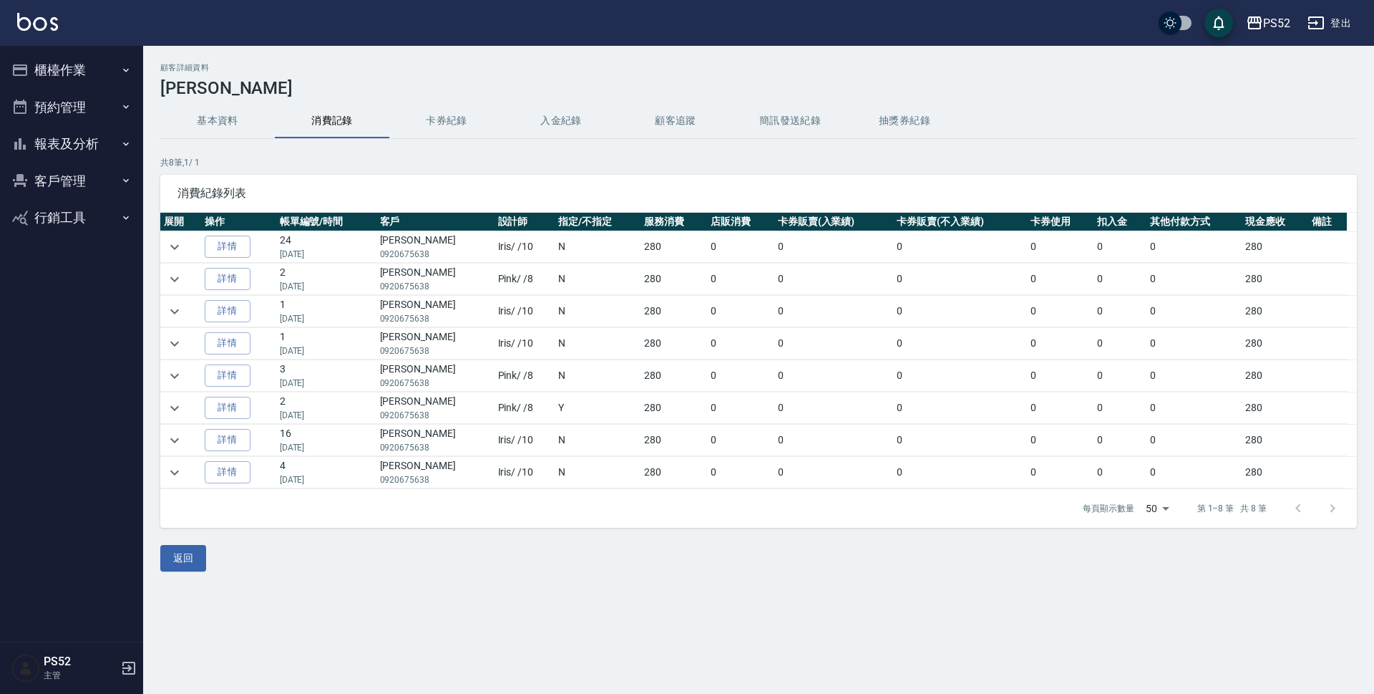
click at [244, 121] on button "基本資料" at bounding box center [217, 121] width 115 height 34
